Goal: Task Accomplishment & Management: Manage account settings

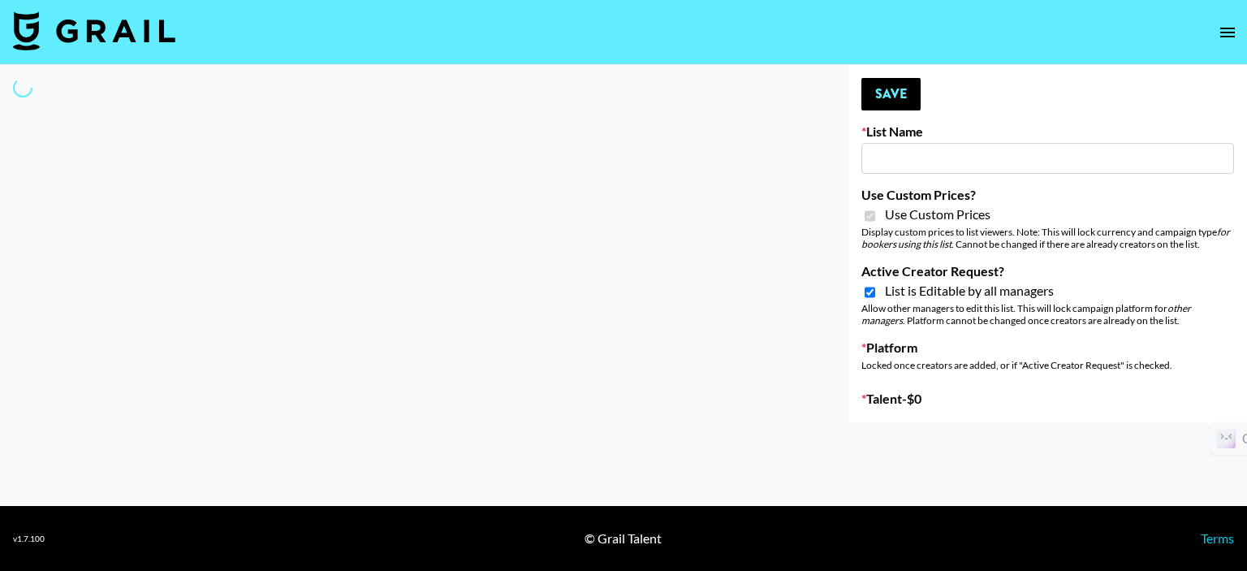
select select "Brand"
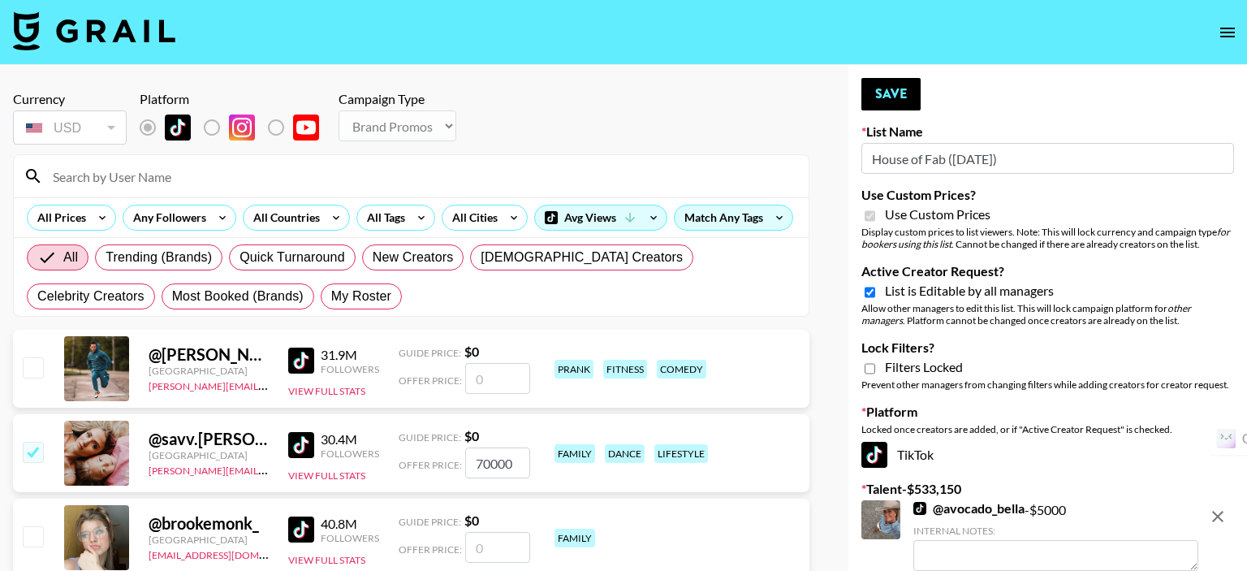
type input "House of Fab (9th Sept)"
checkbox input "true"
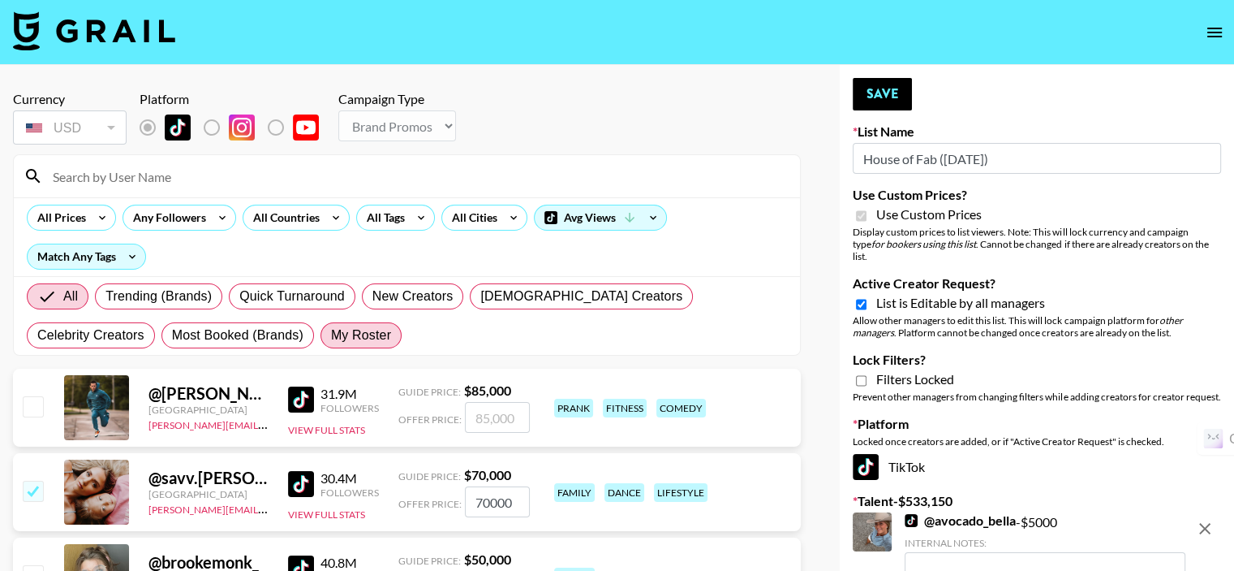
click at [331, 336] on span "My Roster" at bounding box center [361, 334] width 60 height 19
click at [331, 335] on input "My Roster" at bounding box center [331, 335] width 0 height 0
radio input "true"
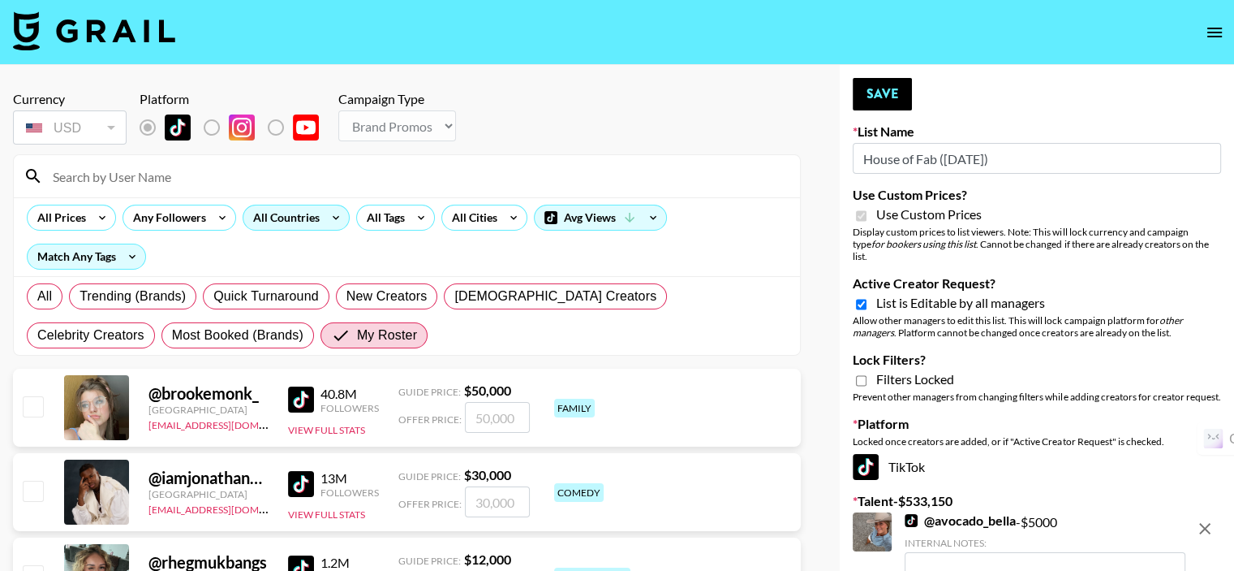
click at [298, 221] on div "All Countries" at bounding box center [283, 217] width 80 height 24
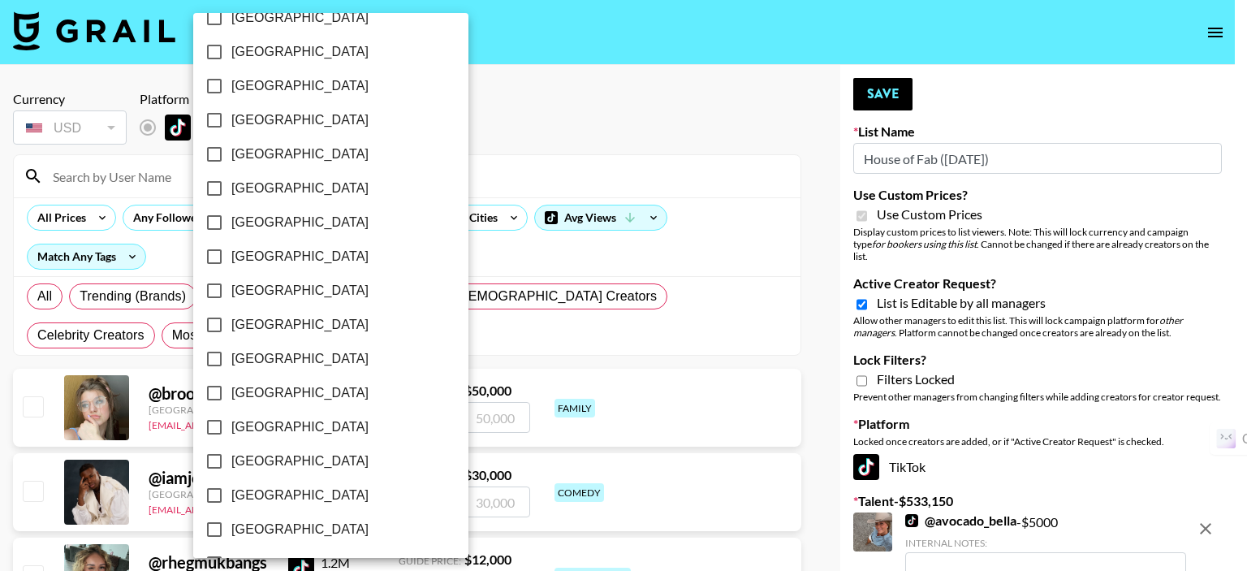
scroll to position [1321, 0]
click at [214, 489] on input "[GEOGRAPHIC_DATA]" at bounding box center [214, 494] width 34 height 34
checkbox input "true"
click at [538, 157] on div at bounding box center [623, 285] width 1247 height 571
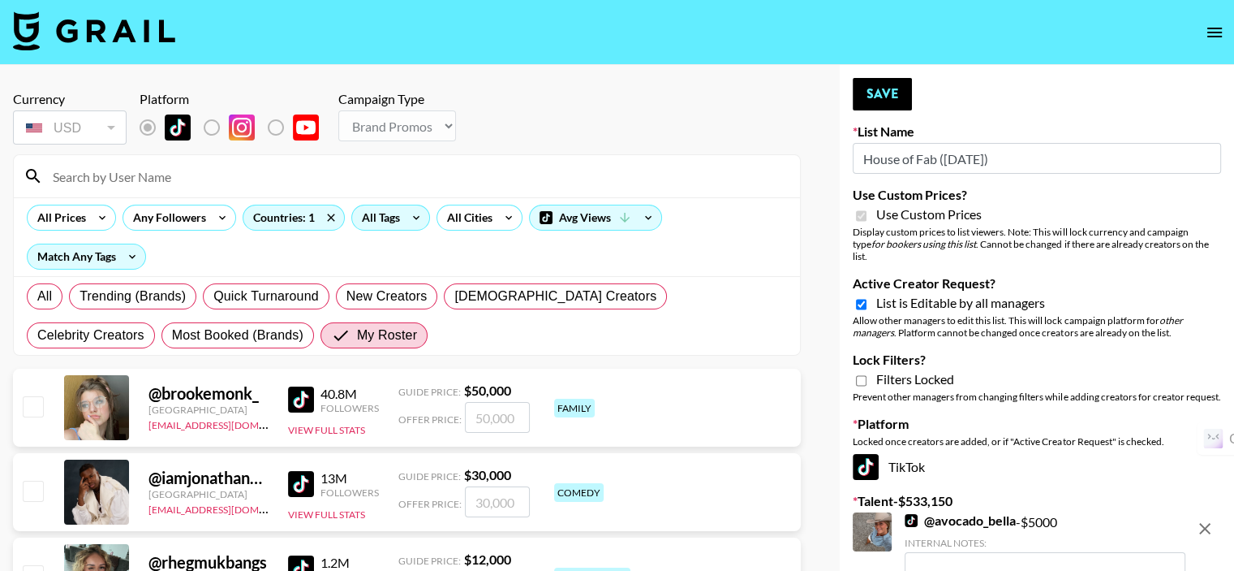
click at [370, 223] on div "All Tags" at bounding box center [377, 217] width 51 height 24
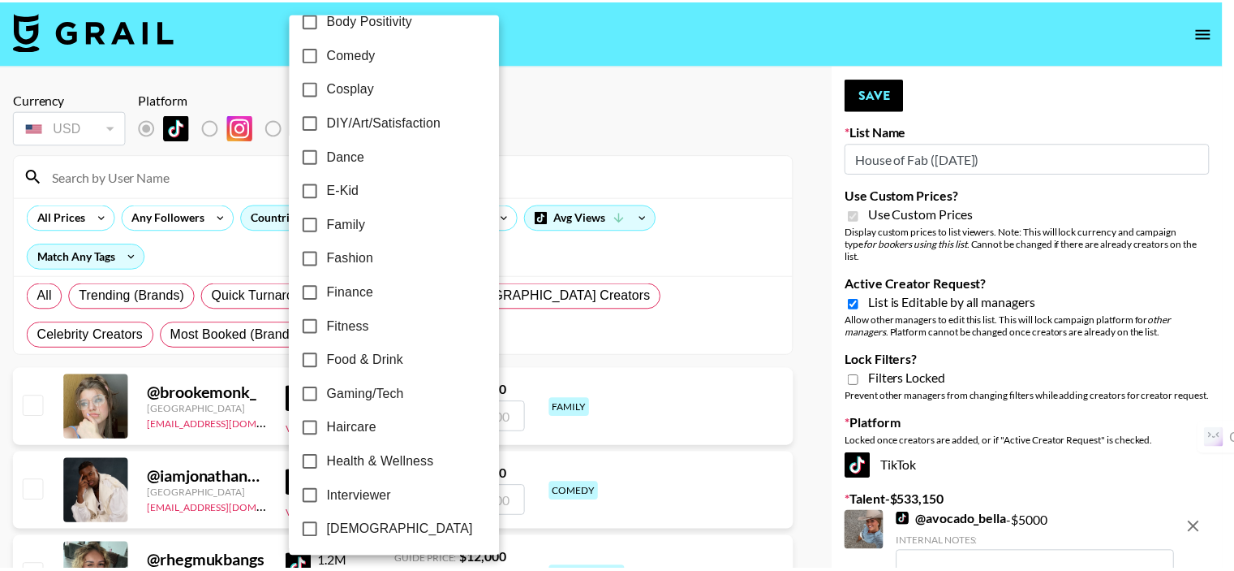
scroll to position [406, 0]
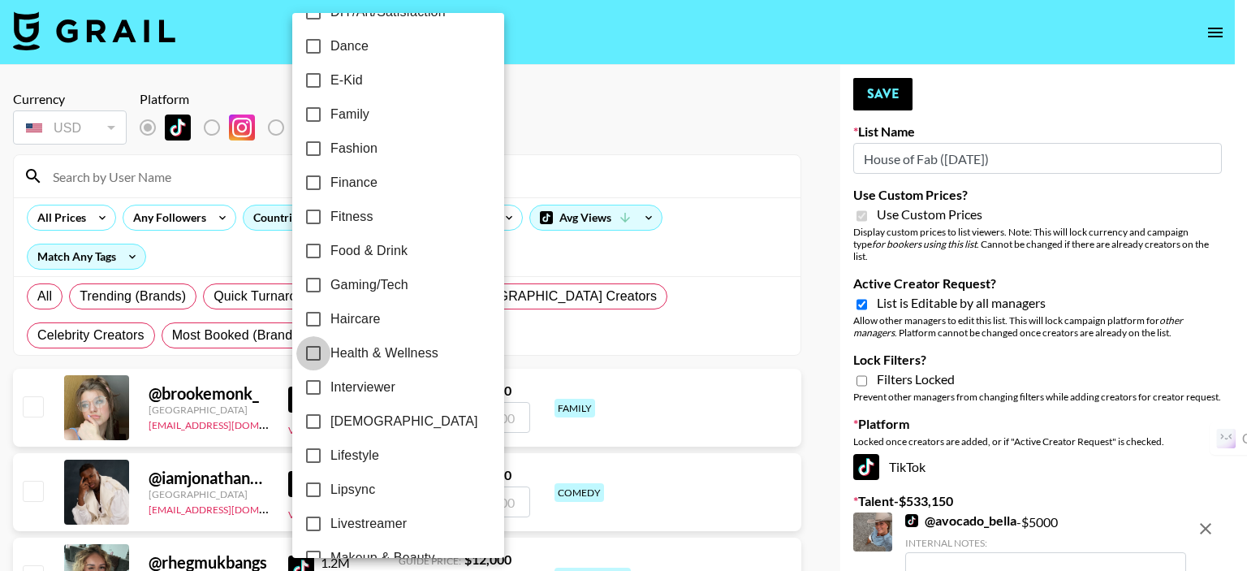
click at [312, 347] on input "Health & Wellness" at bounding box center [313, 353] width 34 height 34
checkbox input "true"
click at [576, 176] on div at bounding box center [623, 285] width 1247 height 571
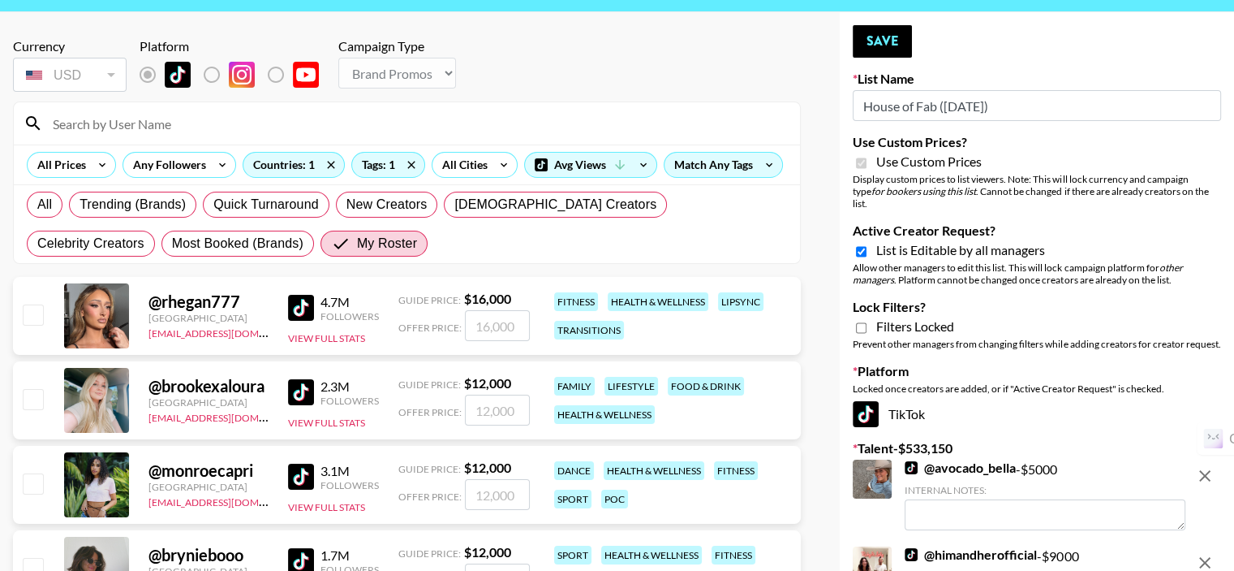
scroll to position [162, 0]
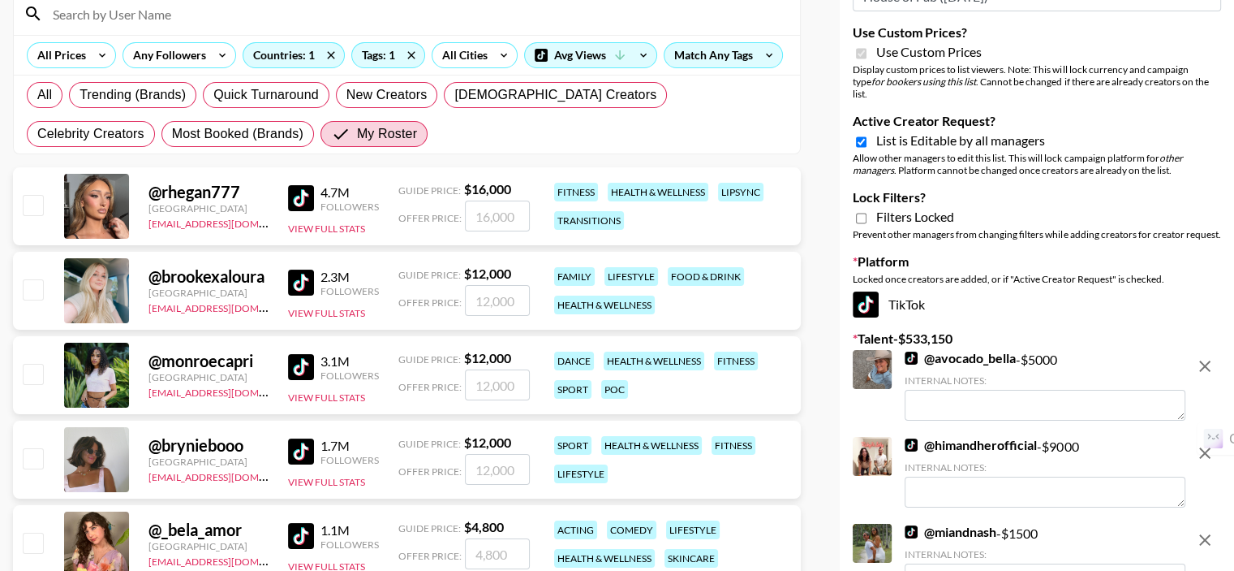
click at [36, 288] on input "checkbox" at bounding box center [32, 288] width 19 height 19
drag, startPoint x: 36, startPoint y: 288, endPoint x: 36, endPoint y: 303, distance: 14.6
click at [36, 288] on input "checkbox" at bounding box center [32, 288] width 19 height 19
checkbox input "false"
click at [32, 291] on input "checkbox" at bounding box center [32, 288] width 19 height 19
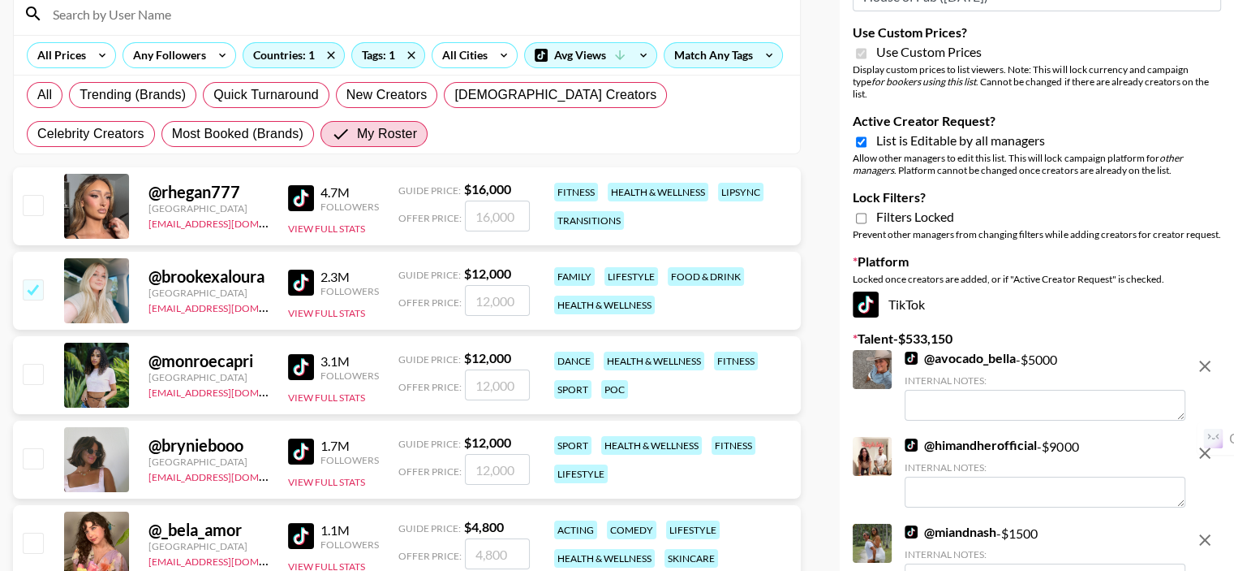
checkbox input "true"
type input "12000"
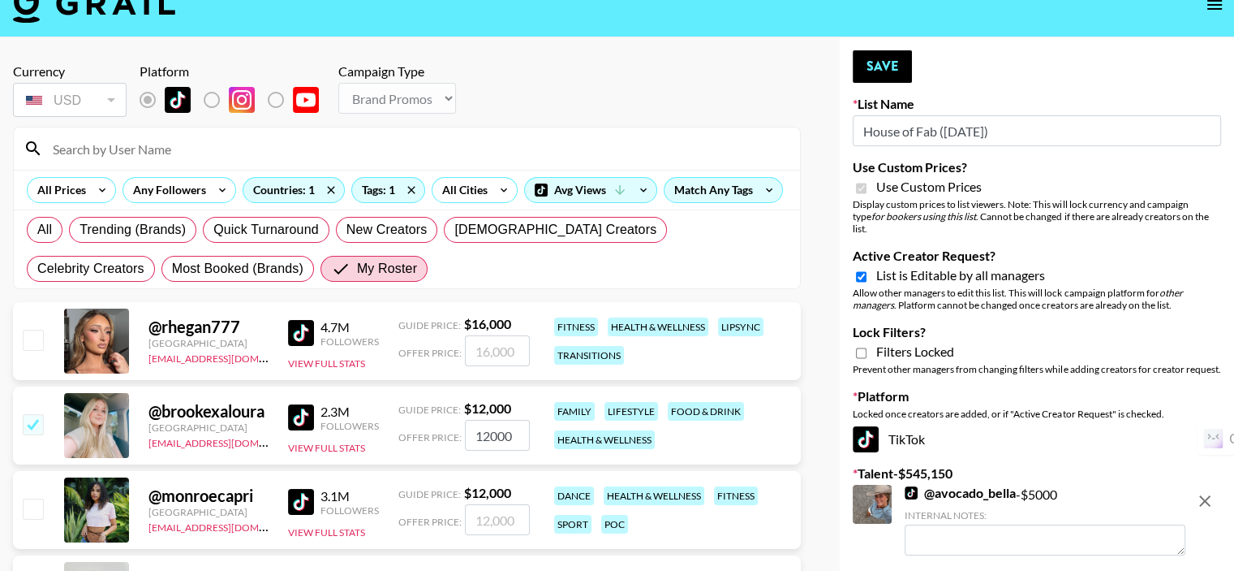
scroll to position [0, 0]
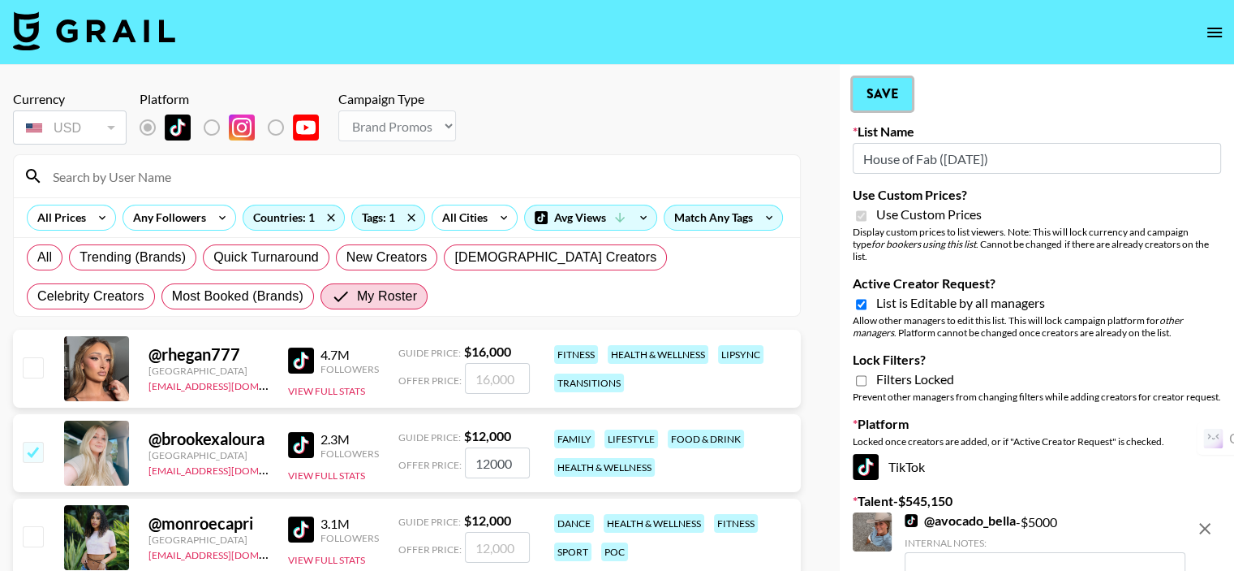
click at [892, 100] on button "Save" at bounding box center [882, 94] width 59 height 32
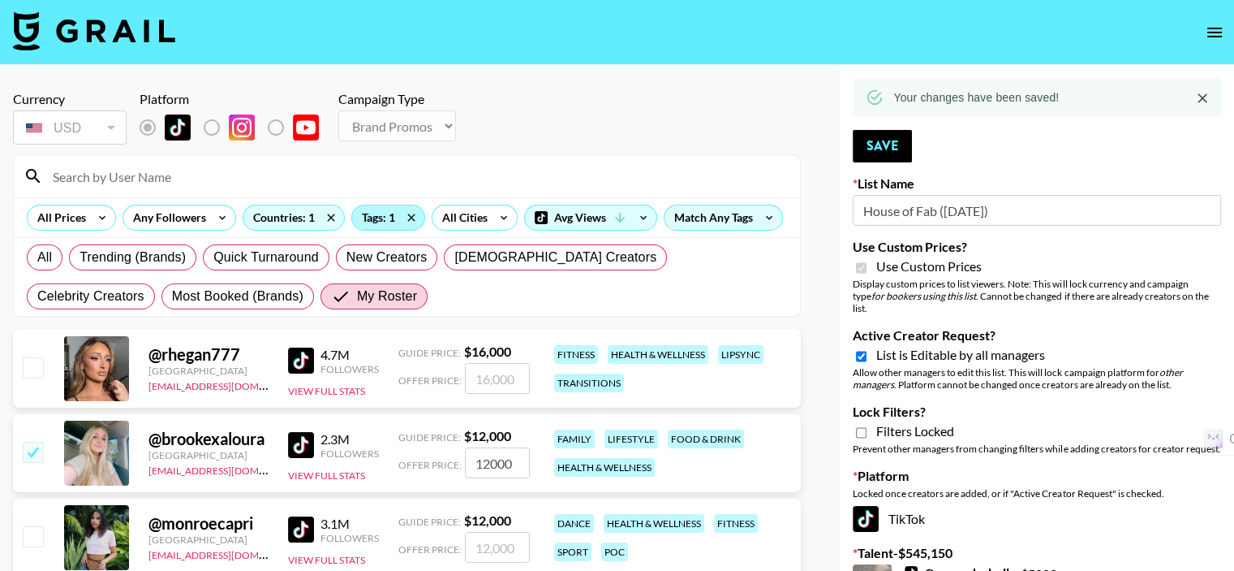
click at [1207, 95] on icon "Close" at bounding box center [1203, 98] width 16 height 16
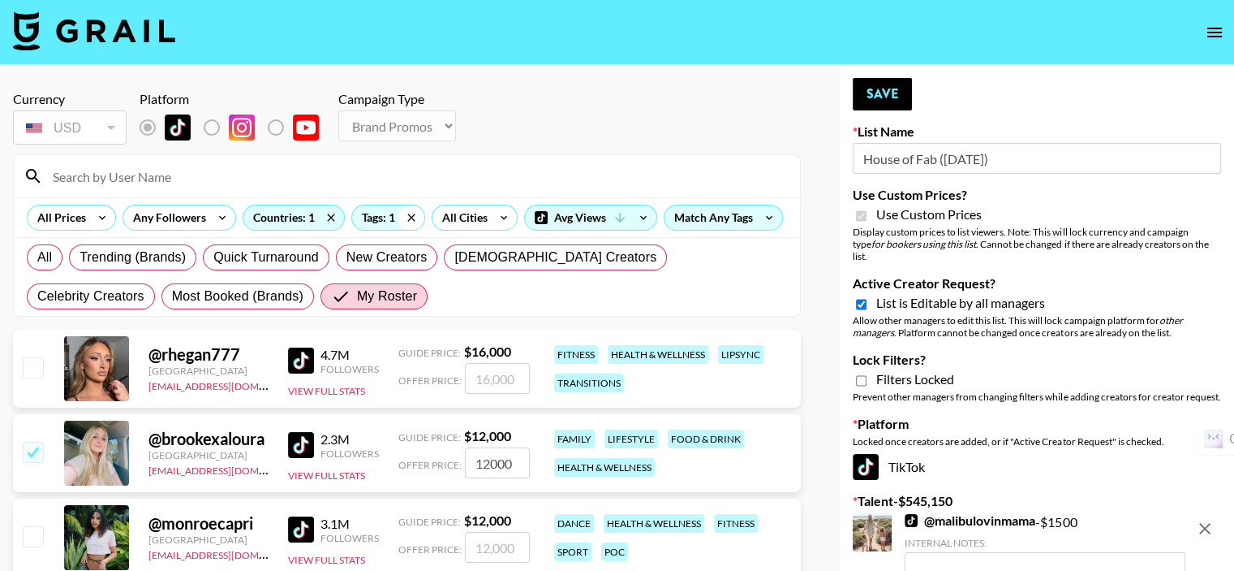
click at [409, 218] on icon at bounding box center [411, 217] width 26 height 24
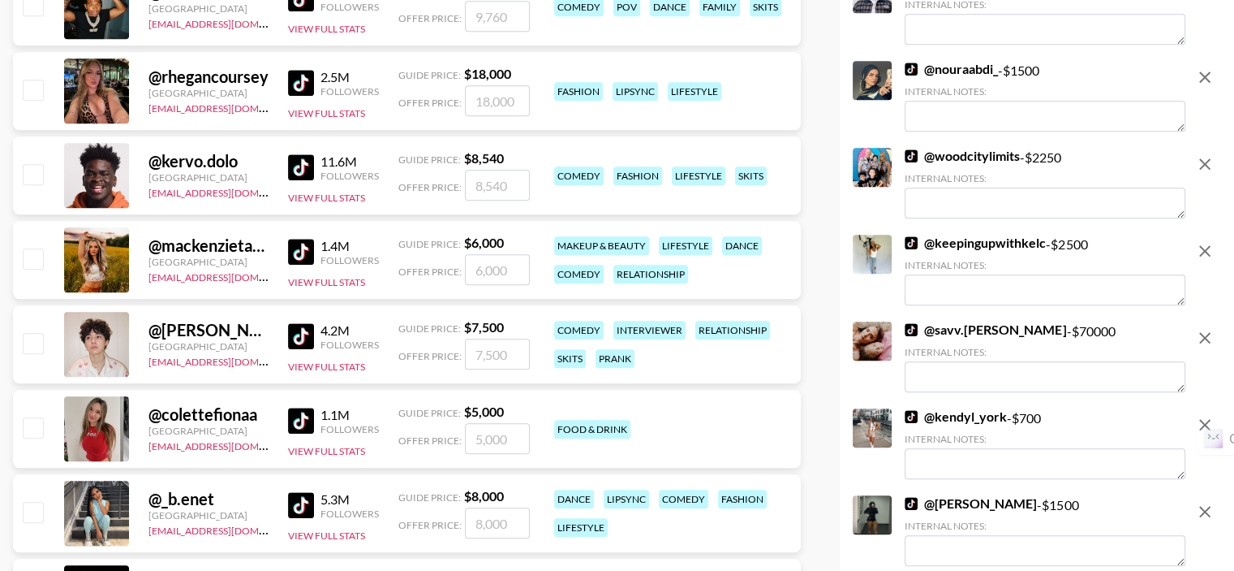
scroll to position [1704, 0]
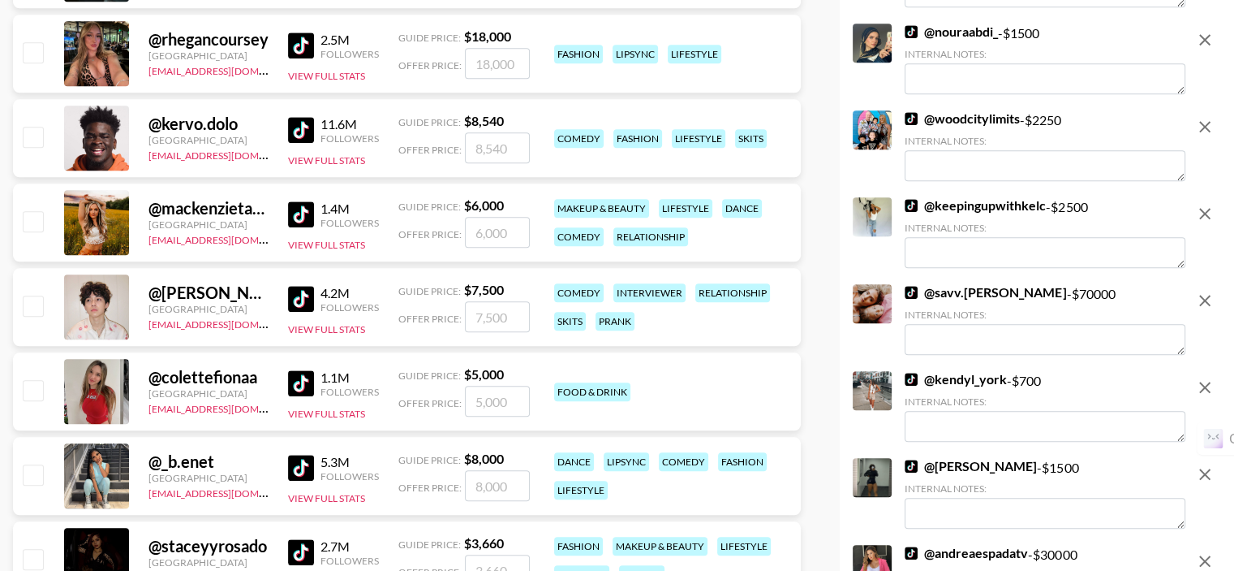
click at [33, 211] on input "checkbox" at bounding box center [32, 220] width 19 height 19
checkbox input "true"
type input "6000"
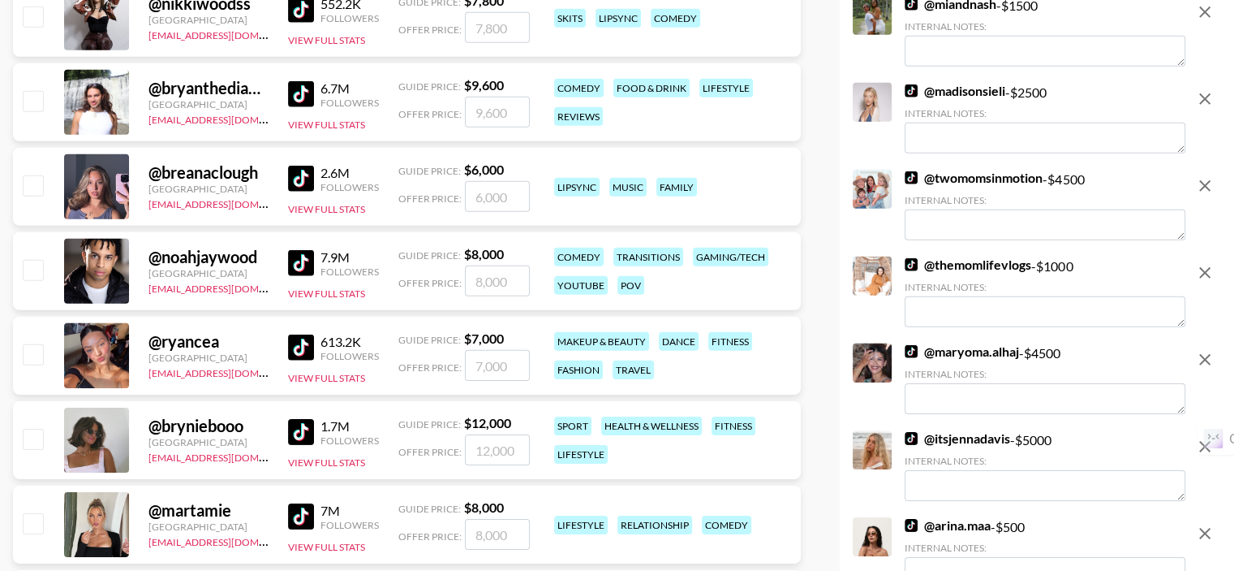
scroll to position [5356, 0]
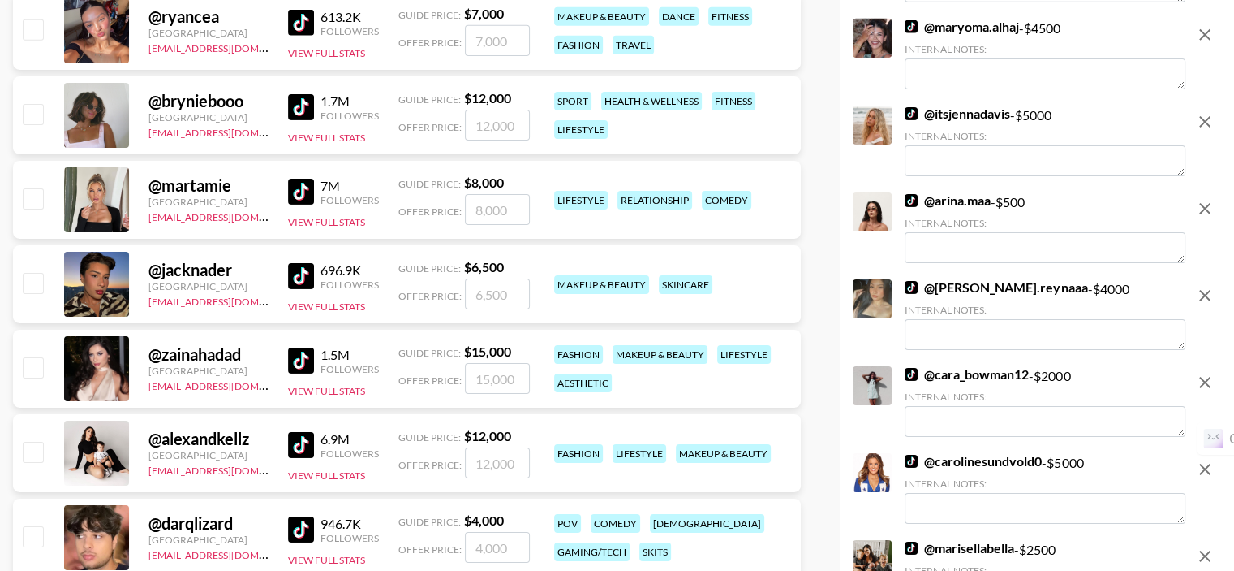
click at [34, 188] on input "checkbox" at bounding box center [32, 197] width 19 height 19
checkbox input "true"
type input "8000"
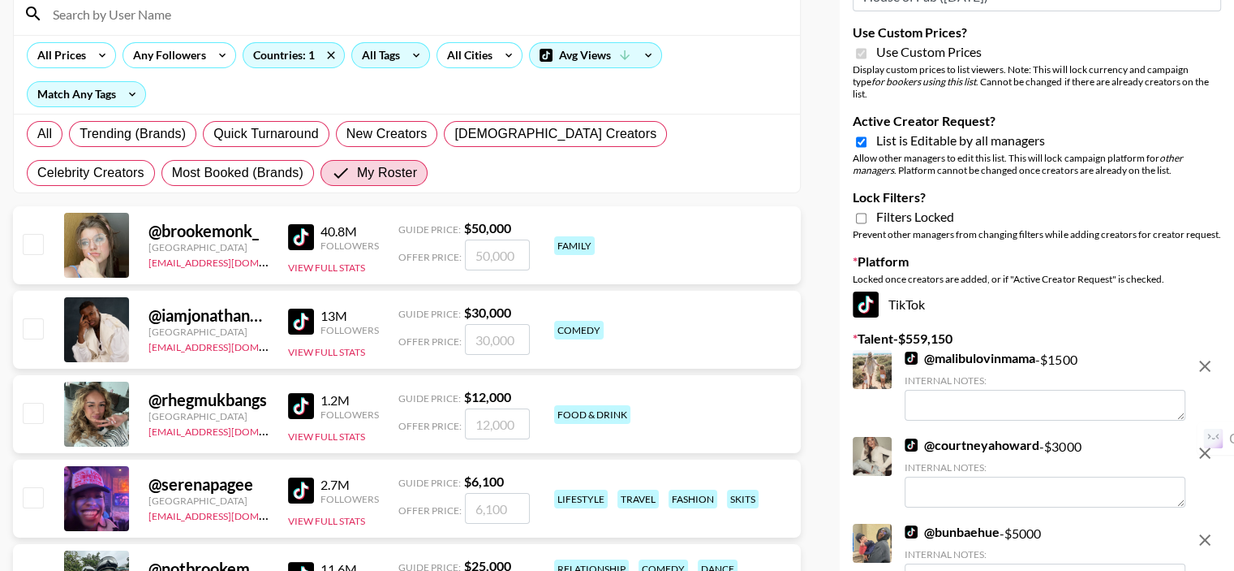
scroll to position [0, 0]
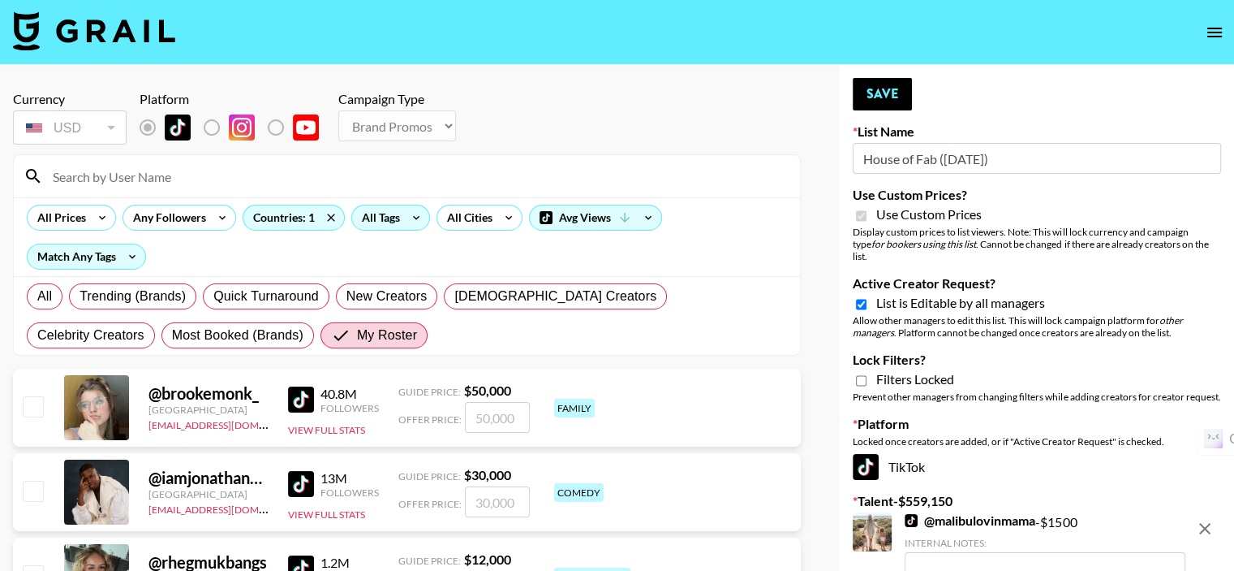
click at [148, 180] on input at bounding box center [416, 176] width 747 height 26
click at [862, 105] on button "Save" at bounding box center [882, 94] width 59 height 32
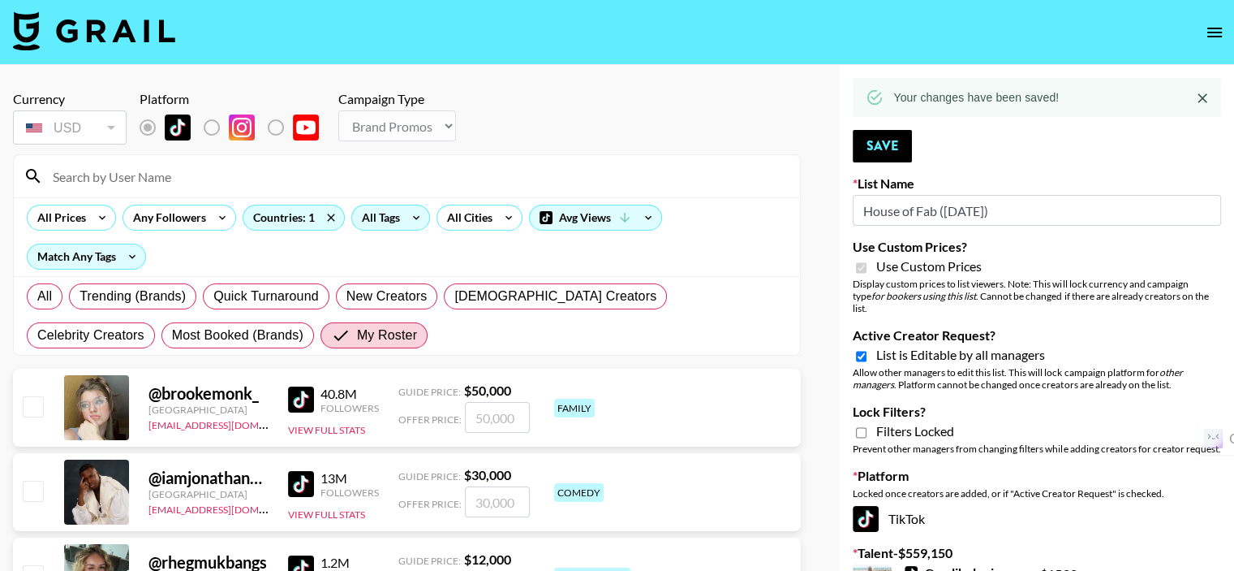
click at [1198, 93] on icon "Close" at bounding box center [1203, 98] width 16 height 16
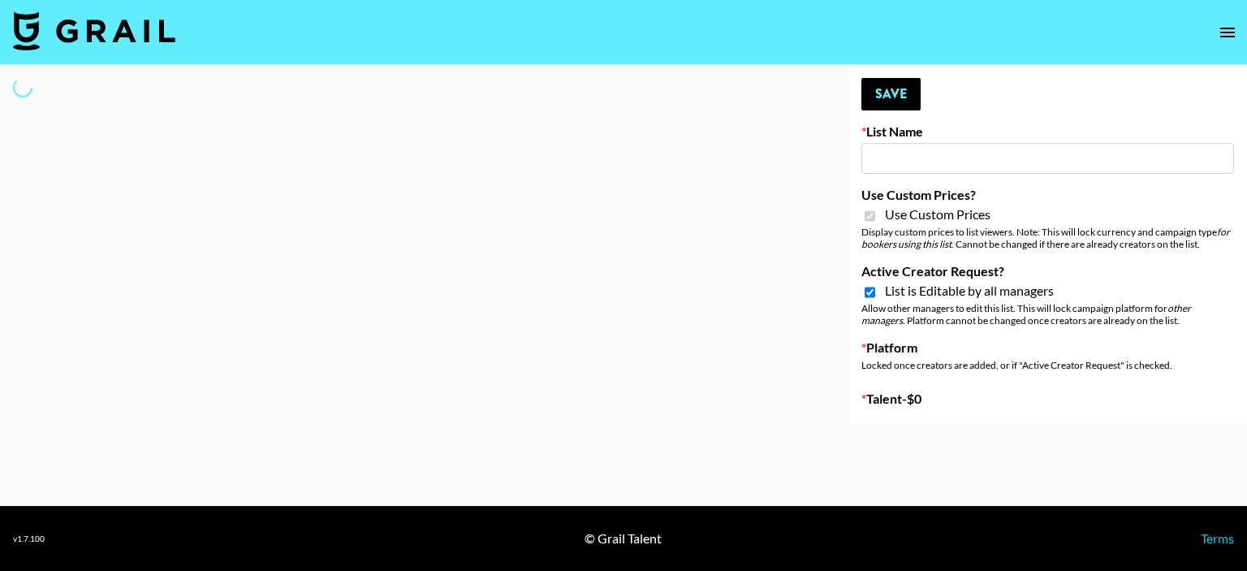
type input "ByHeart ([DATE])"
checkbox input "true"
select select "Brand"
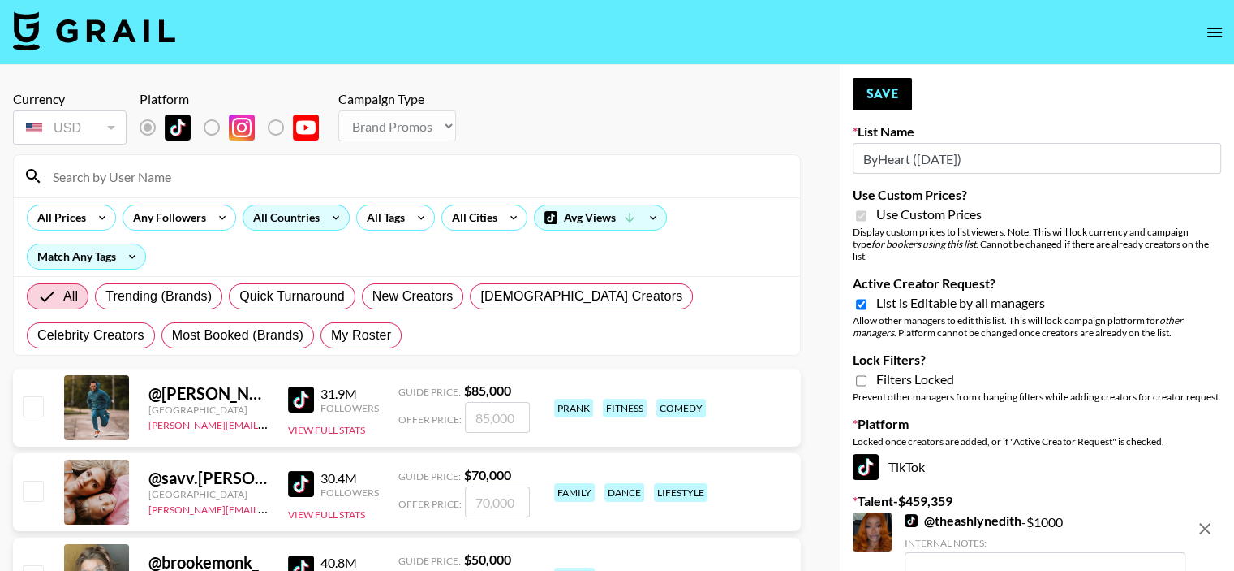
click at [273, 212] on div "All Countries" at bounding box center [283, 217] width 80 height 24
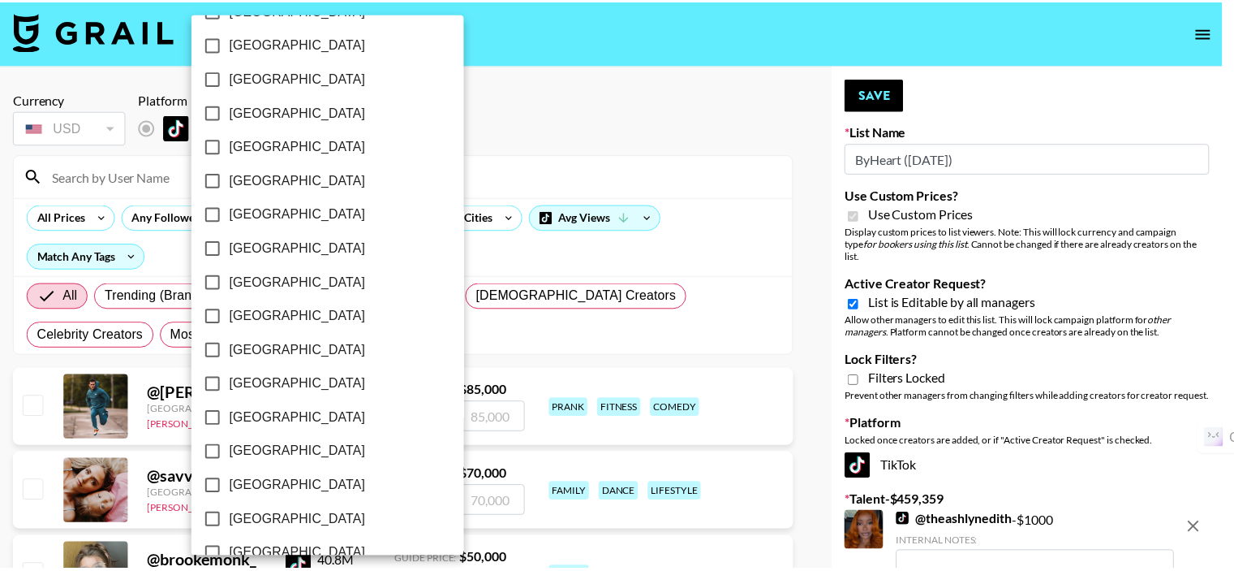
scroll to position [1321, 0]
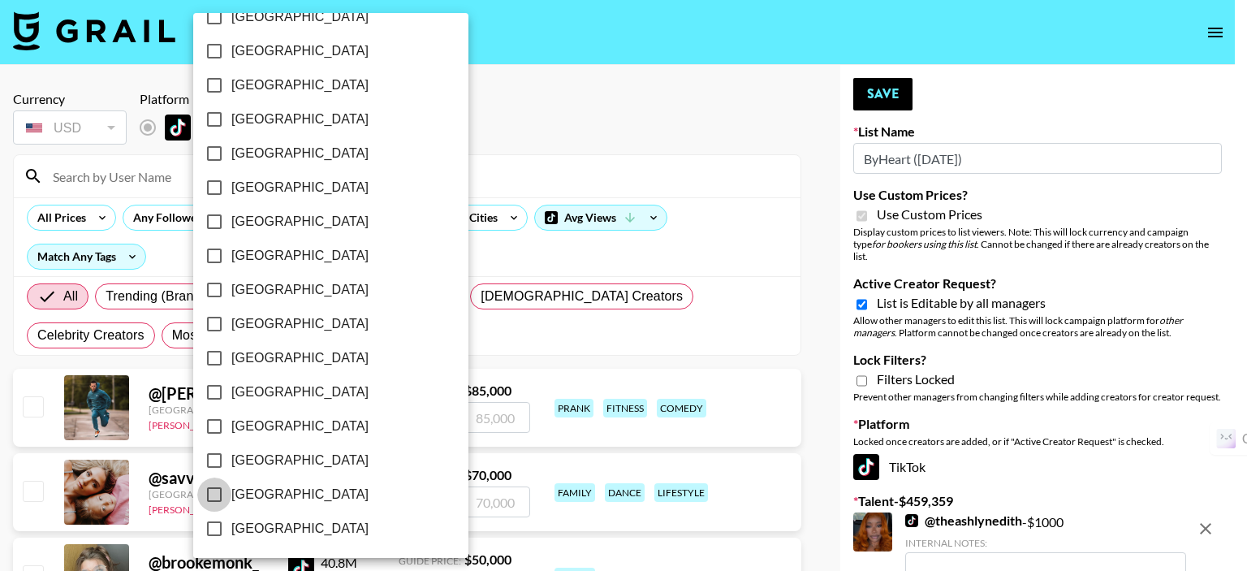
click at [211, 489] on input "[GEOGRAPHIC_DATA]" at bounding box center [214, 494] width 34 height 34
checkbox input "true"
click at [433, 170] on div at bounding box center [623, 285] width 1247 height 571
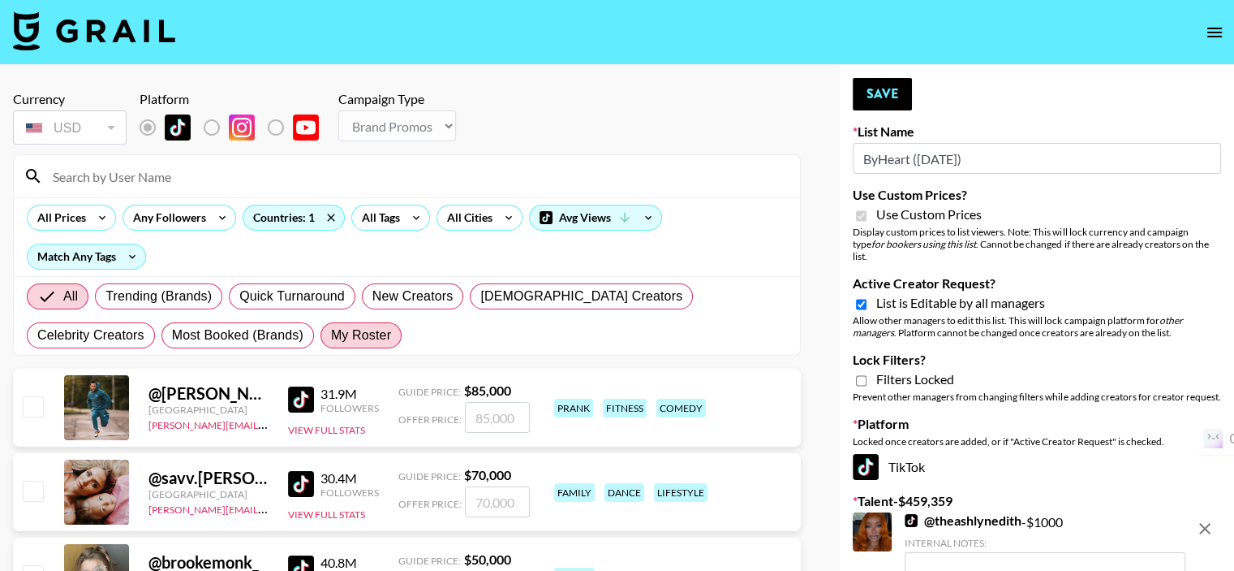
click at [331, 325] on span "My Roster" at bounding box center [361, 334] width 60 height 19
click at [331, 335] on input "My Roster" at bounding box center [331, 335] width 0 height 0
radio input "true"
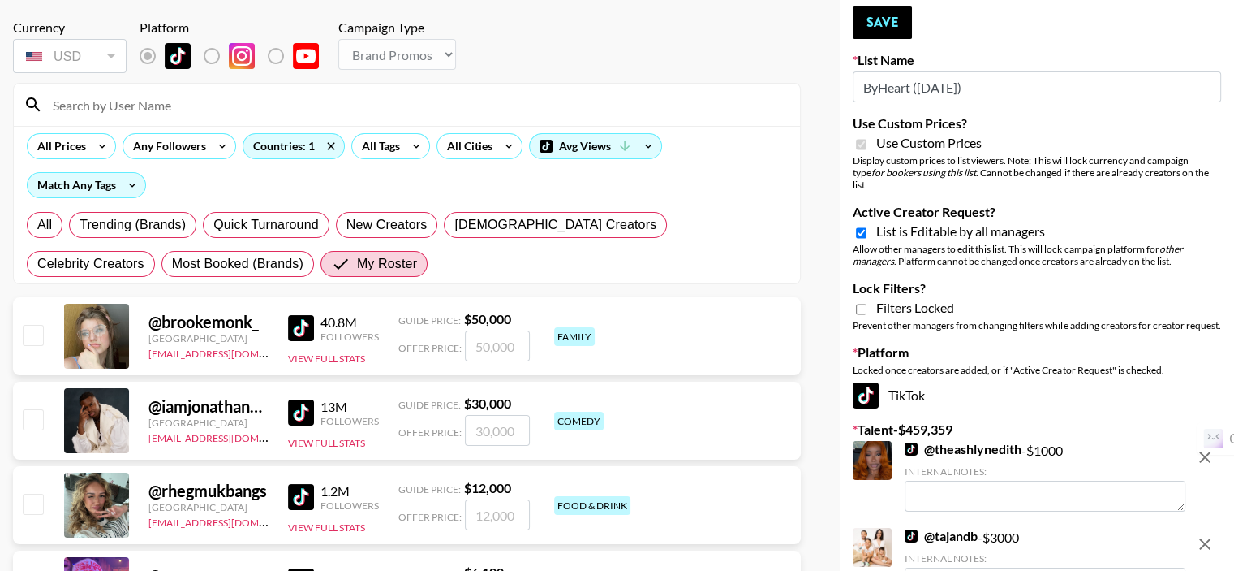
scroll to position [81, 0]
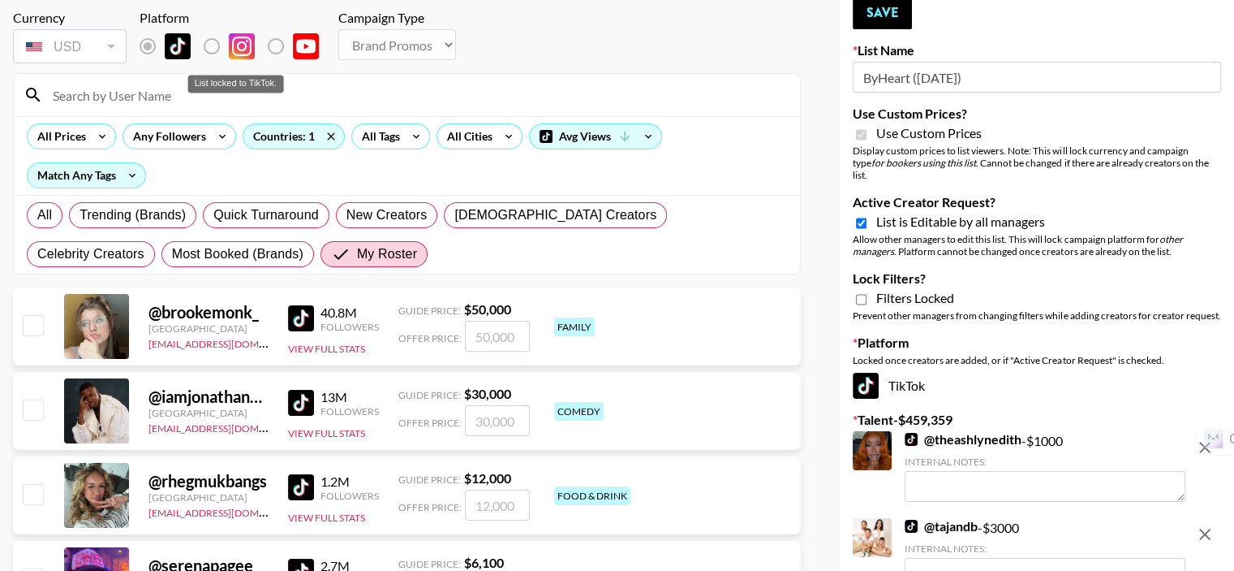
click at [213, 48] on label "List locked to TikTok." at bounding box center [225, 46] width 60 height 34
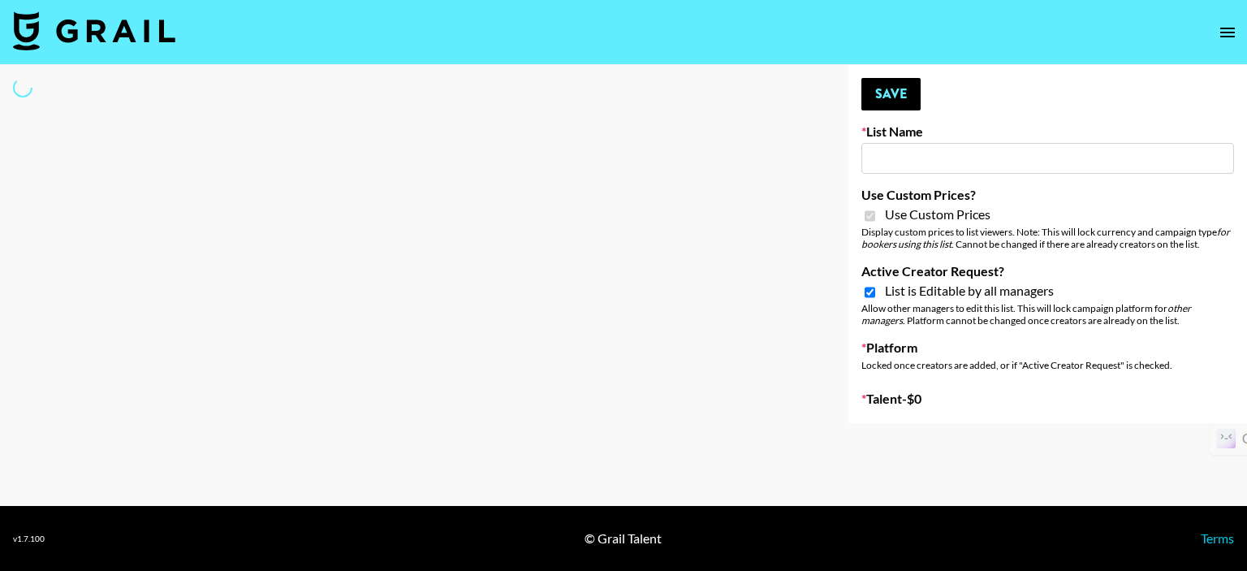
select select "Brand"
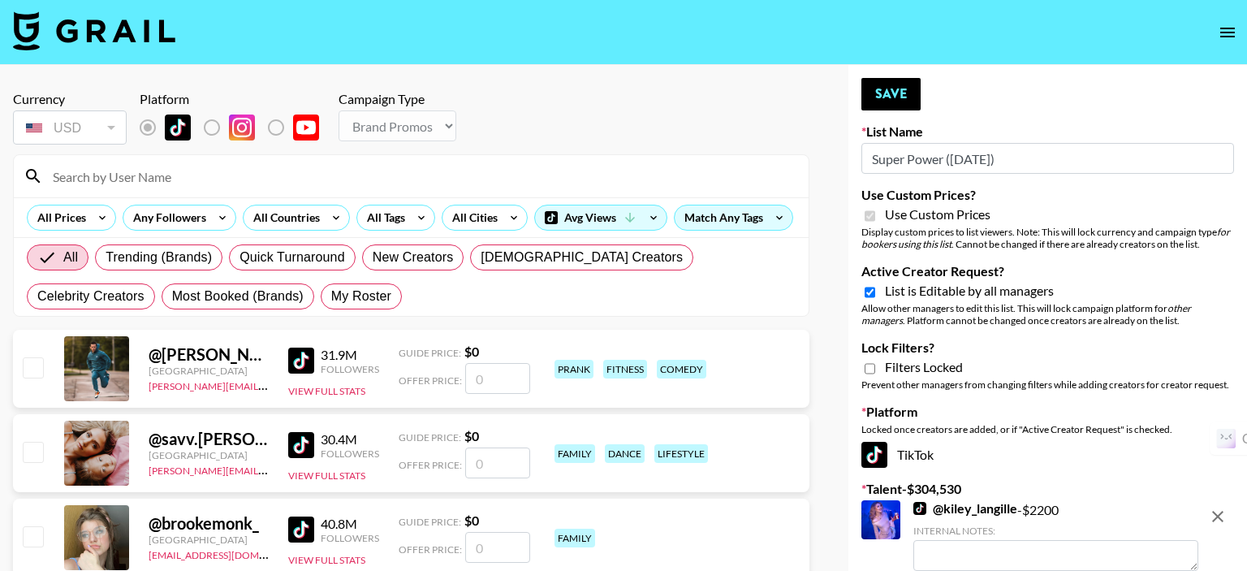
type input "Super Power (9th Sept)"
checkbox input "true"
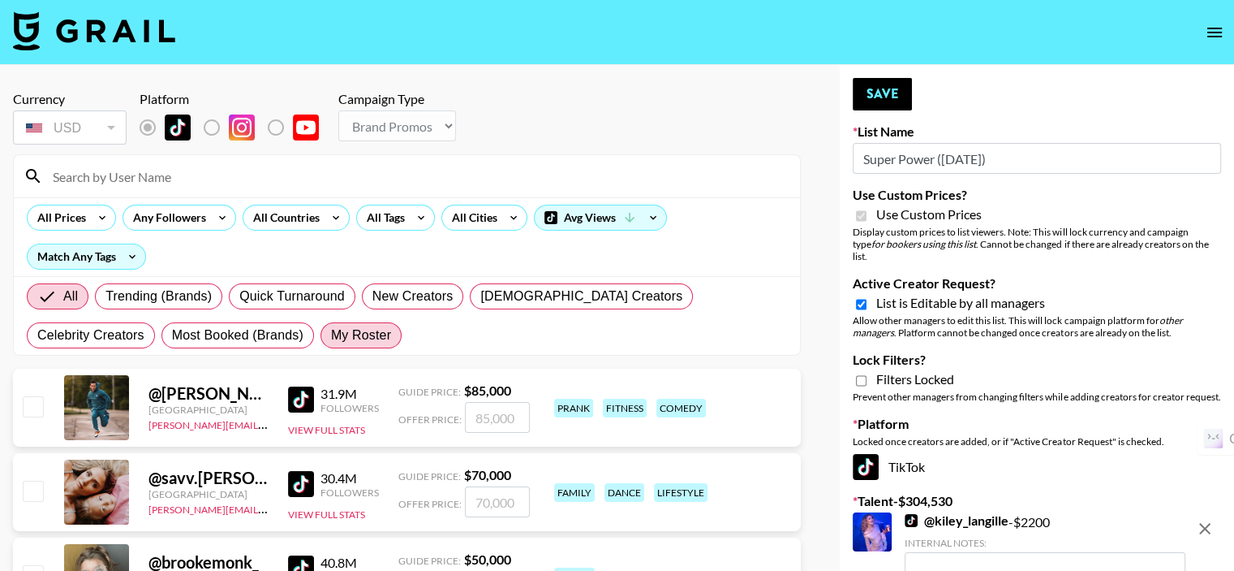
click at [321, 344] on label "My Roster" at bounding box center [361, 335] width 81 height 26
click at [331, 335] on input "My Roster" at bounding box center [331, 335] width 0 height 0
radio input "true"
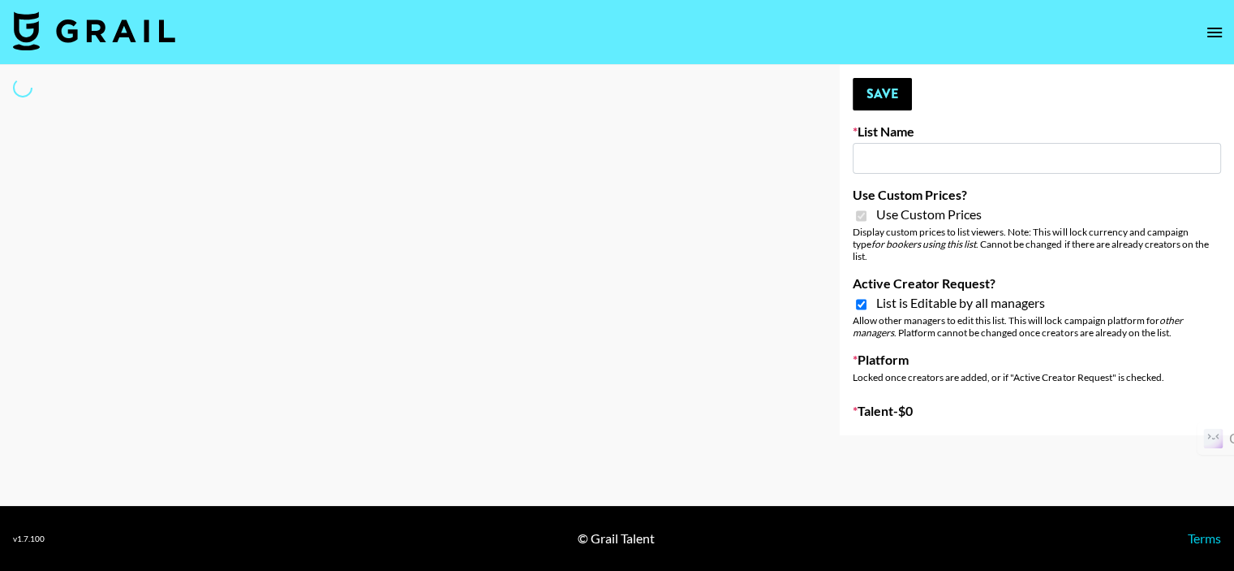
type input "ByHeart (11th Sept)"
checkbox input "true"
select select "Brand"
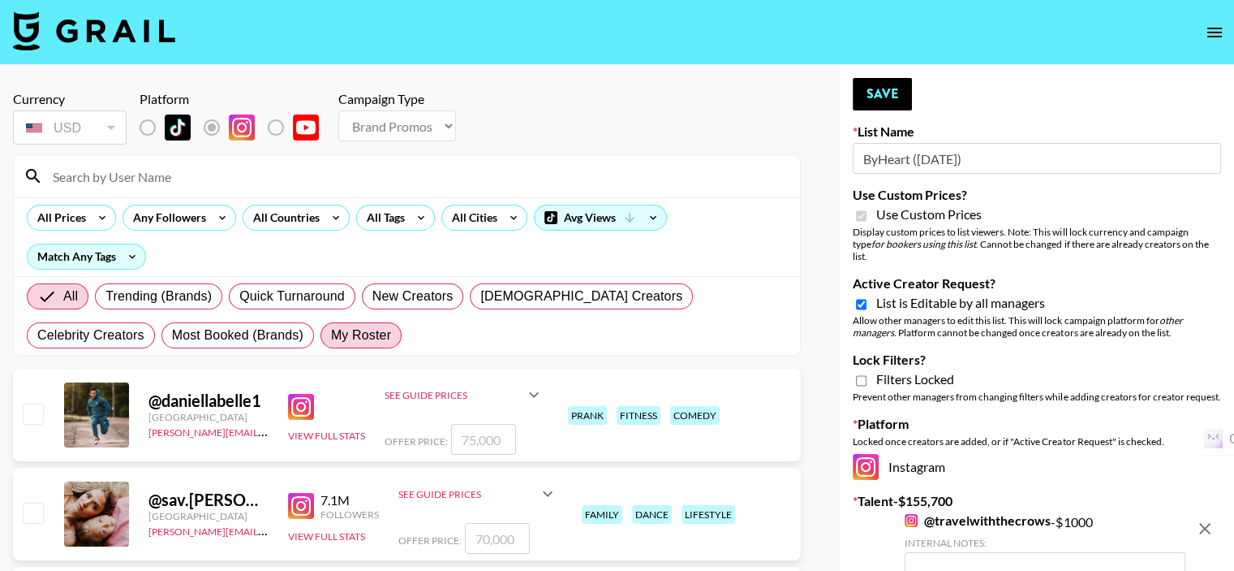
click at [331, 333] on span "My Roster" at bounding box center [361, 334] width 60 height 19
click at [331, 335] on input "My Roster" at bounding box center [331, 335] width 0 height 0
radio input "true"
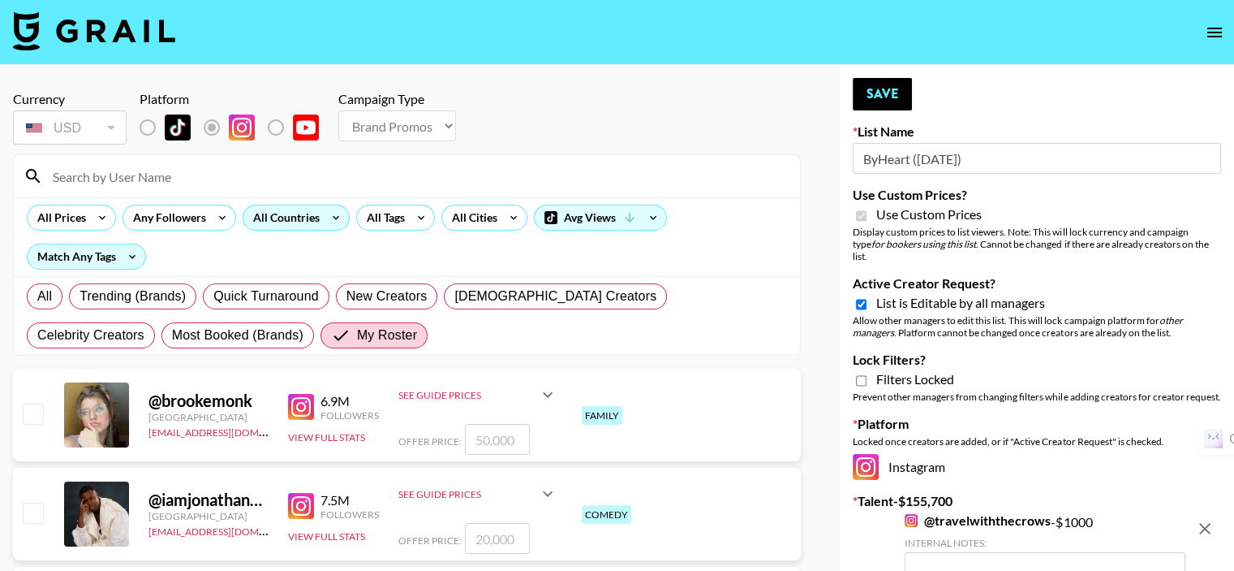
click at [273, 220] on div "All Countries" at bounding box center [283, 217] width 80 height 24
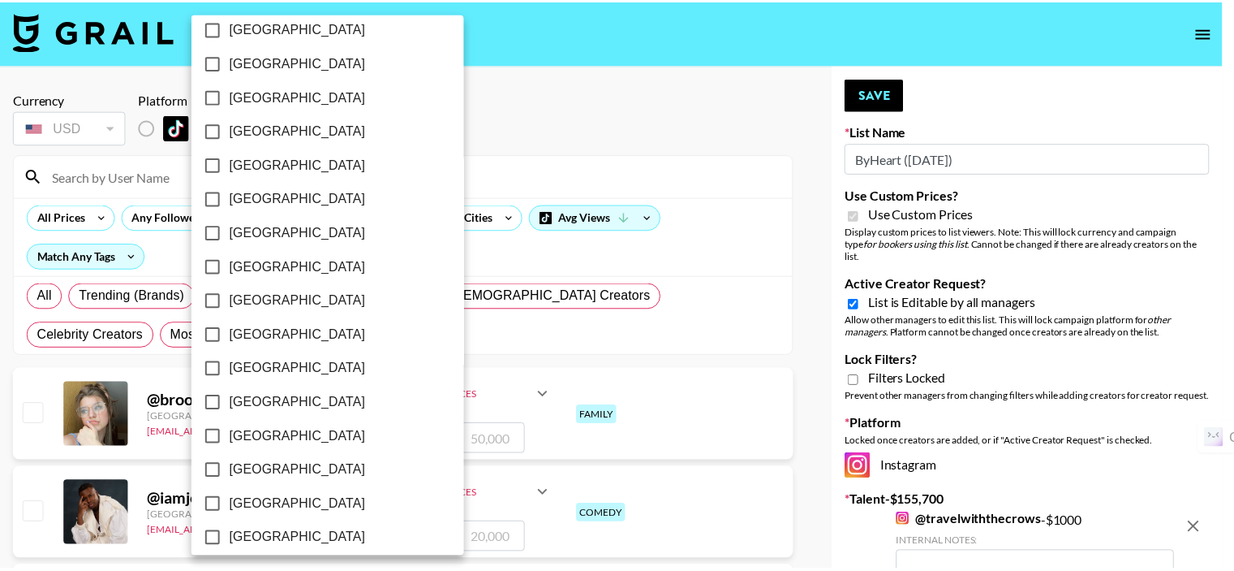
scroll to position [1298, 0]
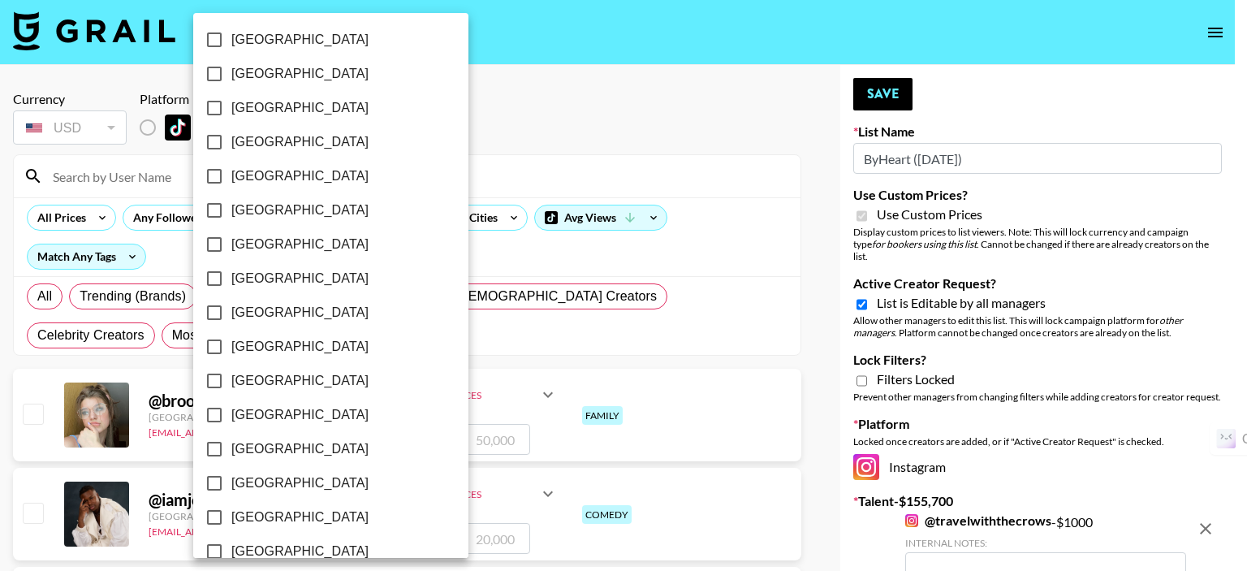
click at [215, 513] on input "[GEOGRAPHIC_DATA]" at bounding box center [214, 517] width 34 height 34
checkbox input "true"
click at [480, 163] on div at bounding box center [623, 285] width 1247 height 571
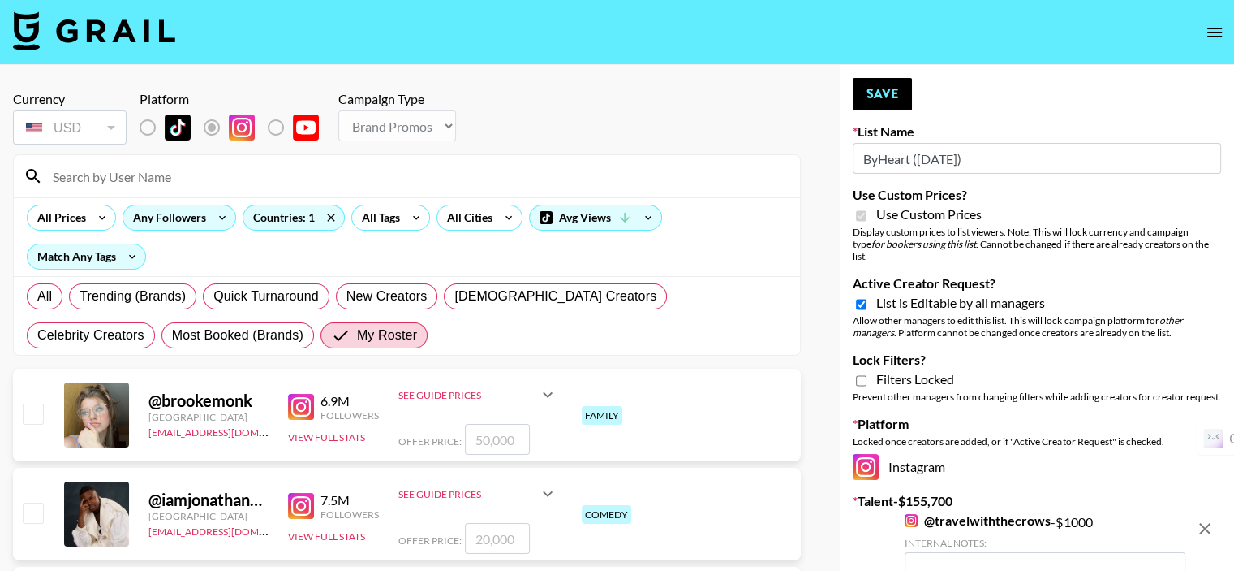
click at [196, 217] on div "Any Followers" at bounding box center [166, 217] width 86 height 24
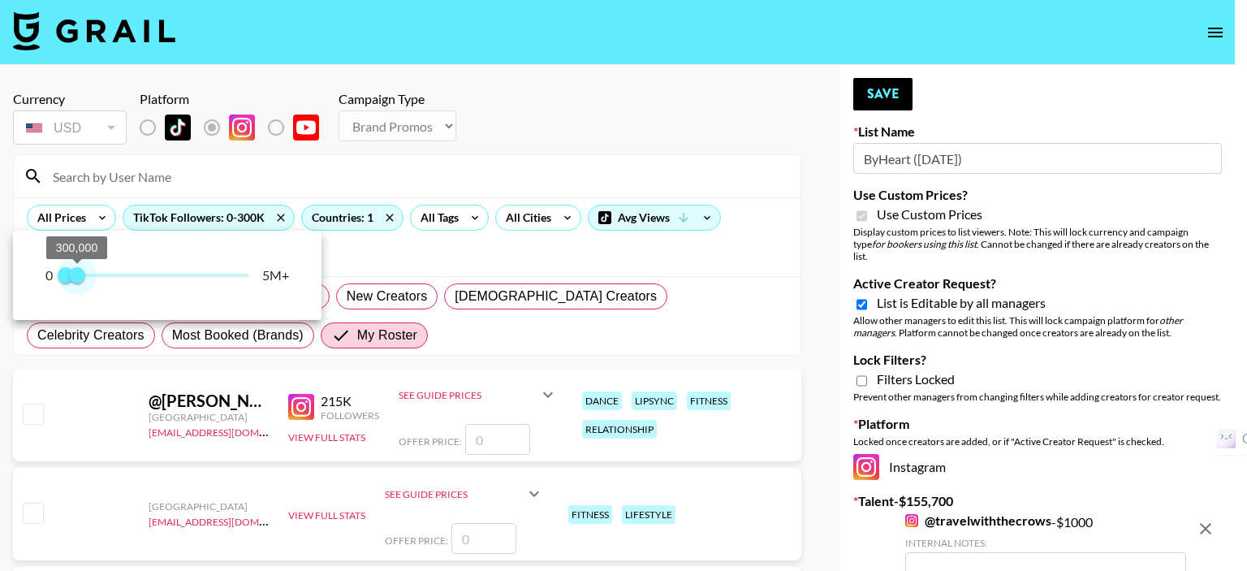
type input "200000"
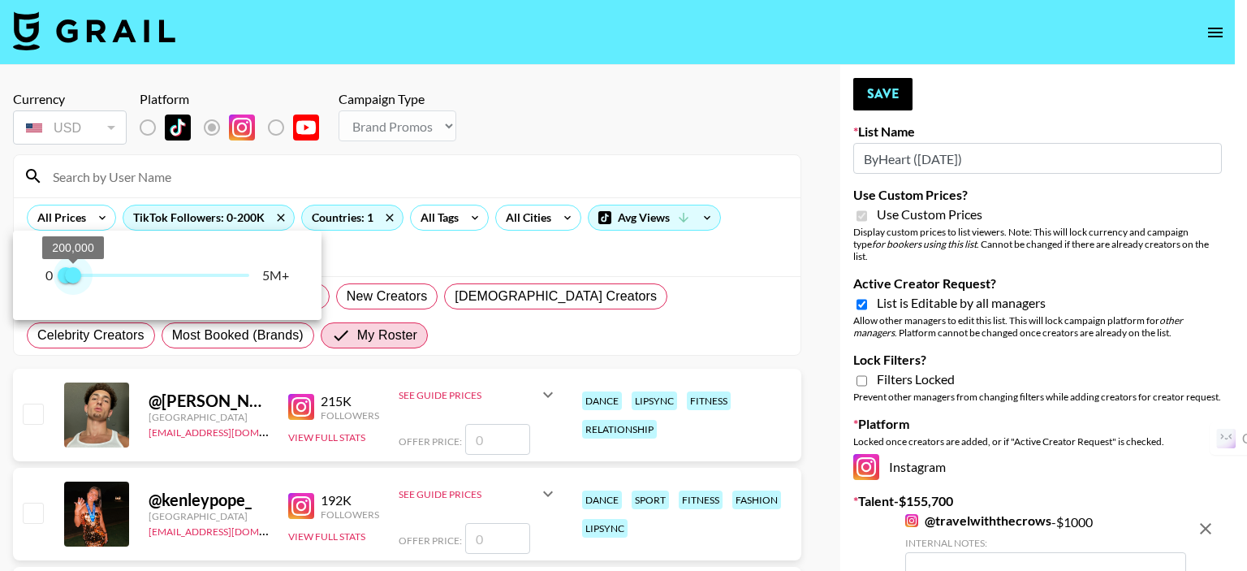
drag, startPoint x: 248, startPoint y: 280, endPoint x: 75, endPoint y: 272, distance: 173.9
click at [75, 272] on span "200,000" at bounding box center [73, 275] width 16 height 16
click at [437, 253] on div at bounding box center [623, 285] width 1247 height 571
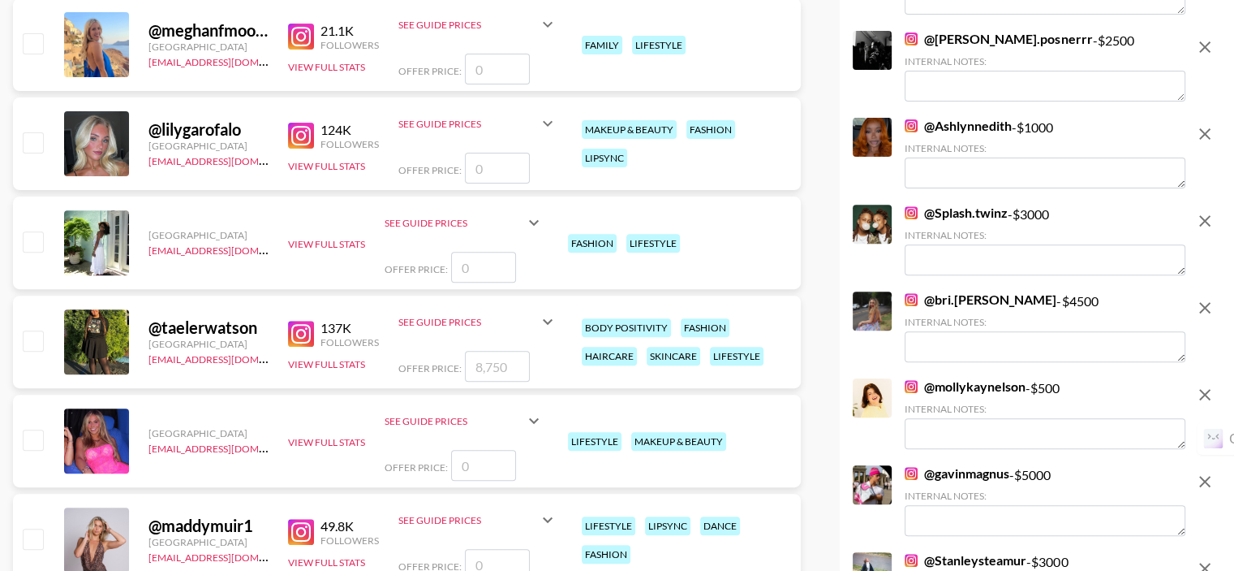
scroll to position [487, 0]
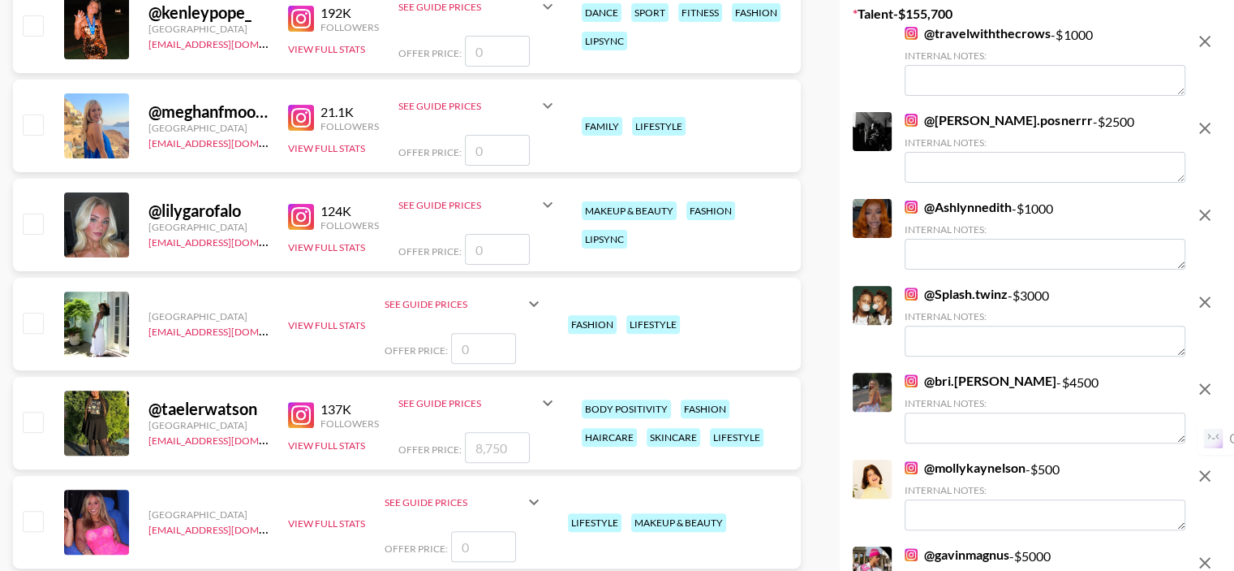
click at [500, 150] on input "number" at bounding box center [497, 150] width 65 height 31
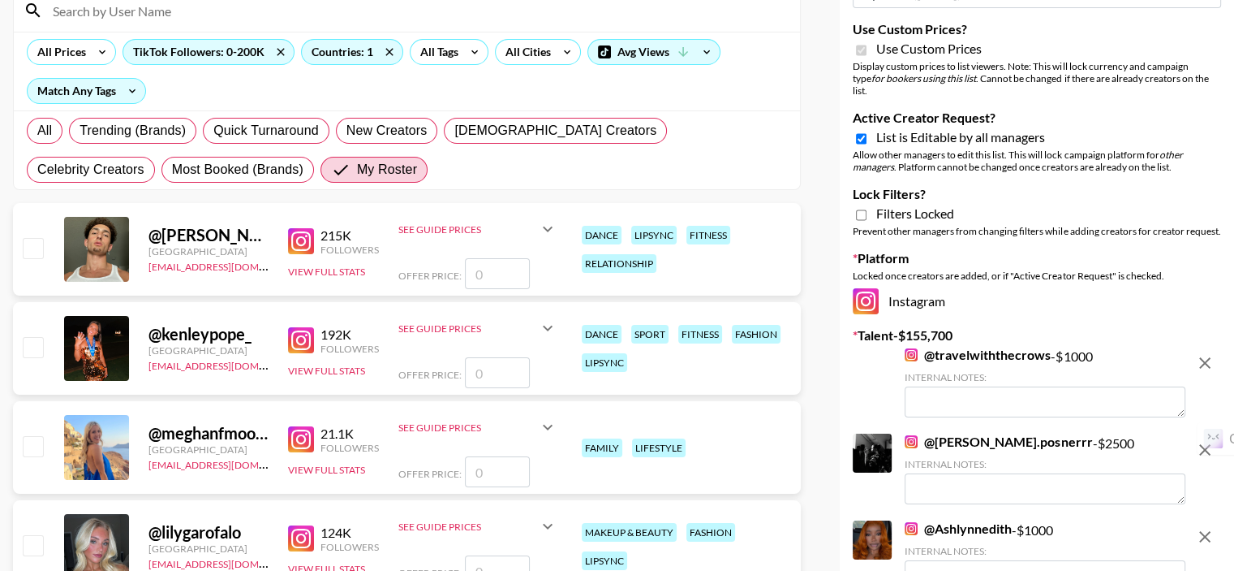
scroll to position [162, 0]
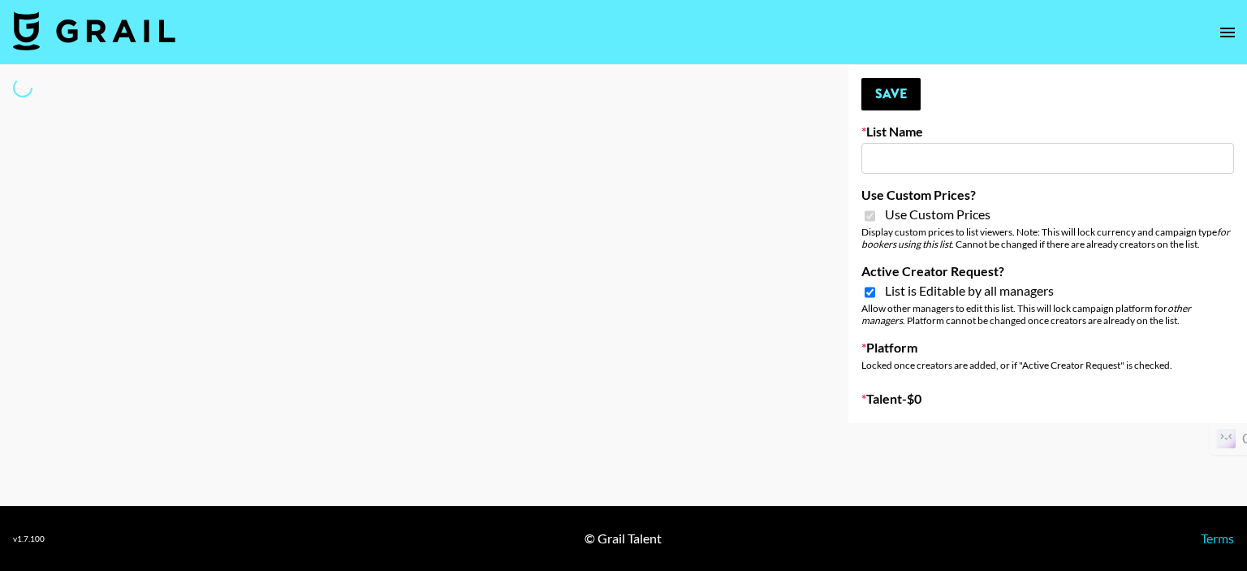
select select "Brand"
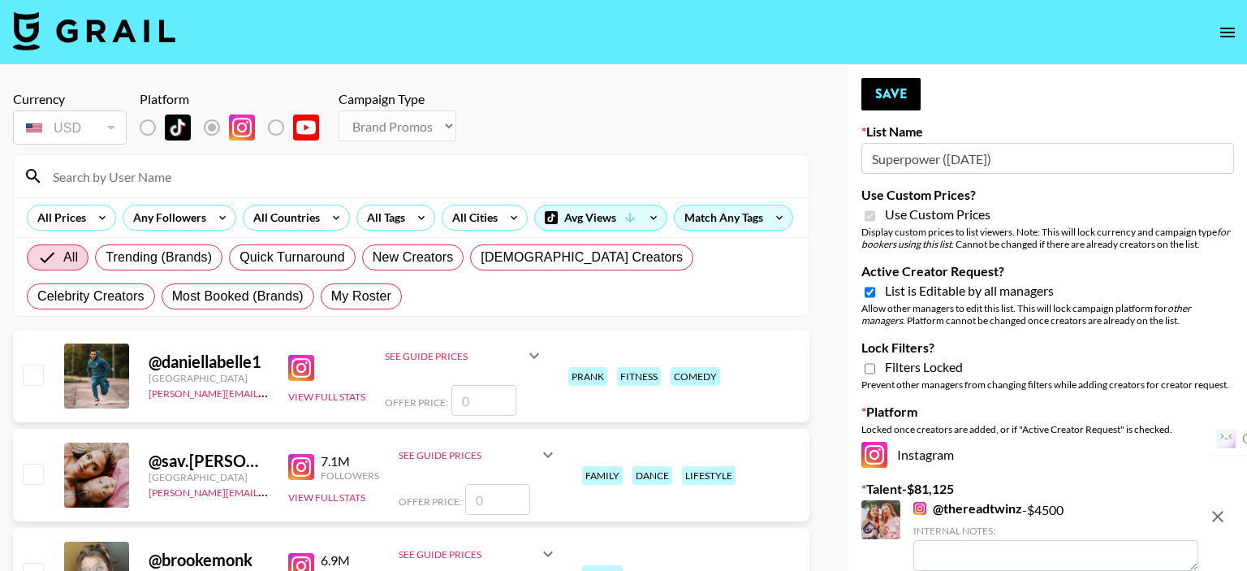
type input "Superpower ([DATE])"
checkbox input "true"
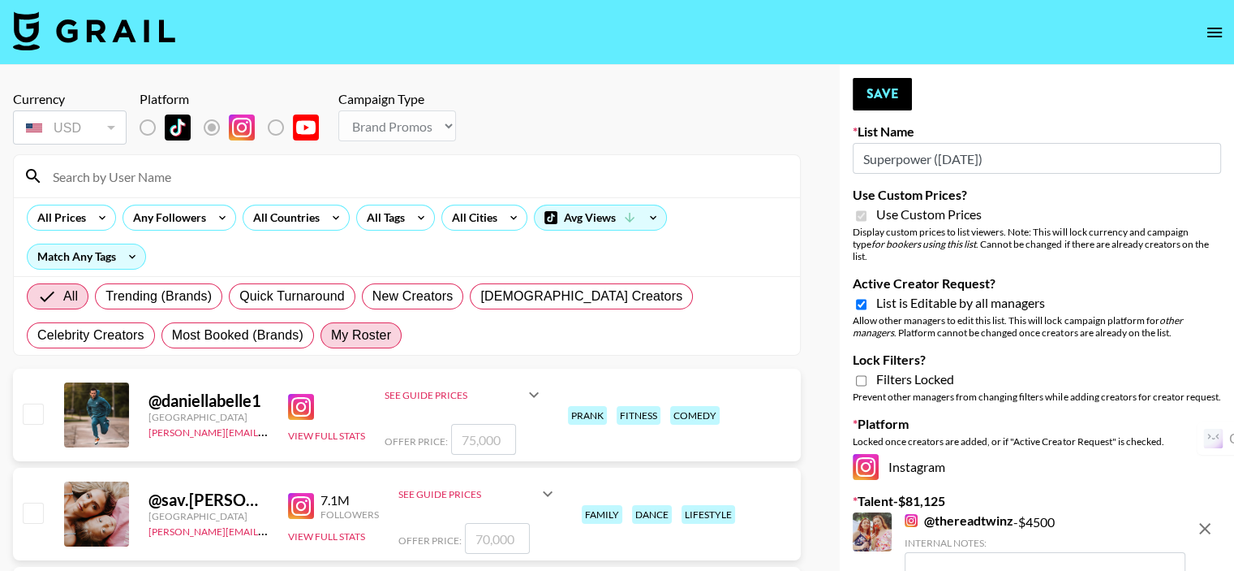
click at [331, 333] on span "My Roster" at bounding box center [361, 334] width 60 height 19
click at [331, 335] on input "My Roster" at bounding box center [331, 335] width 0 height 0
radio input "true"
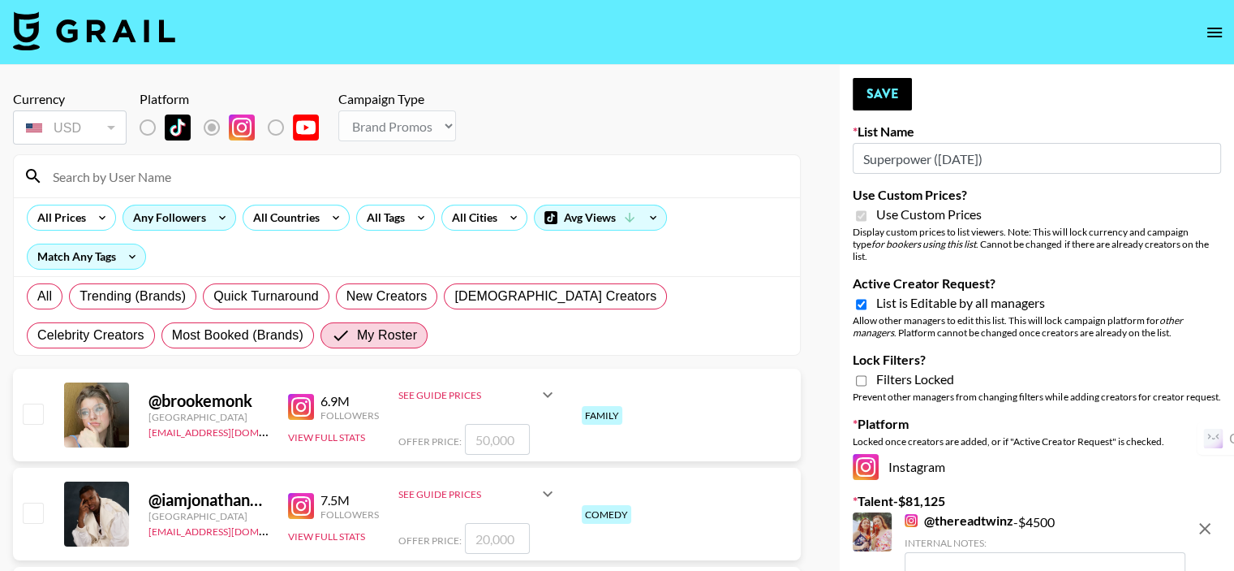
click at [192, 222] on div "Any Followers" at bounding box center [166, 217] width 86 height 24
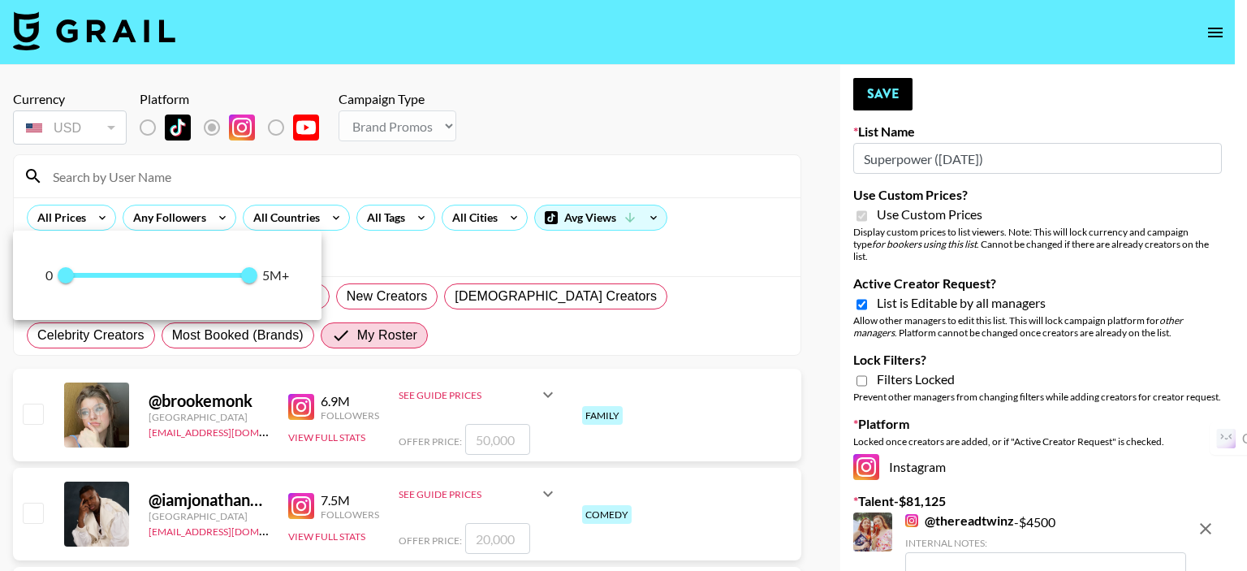
click at [381, 248] on div at bounding box center [623, 285] width 1247 height 571
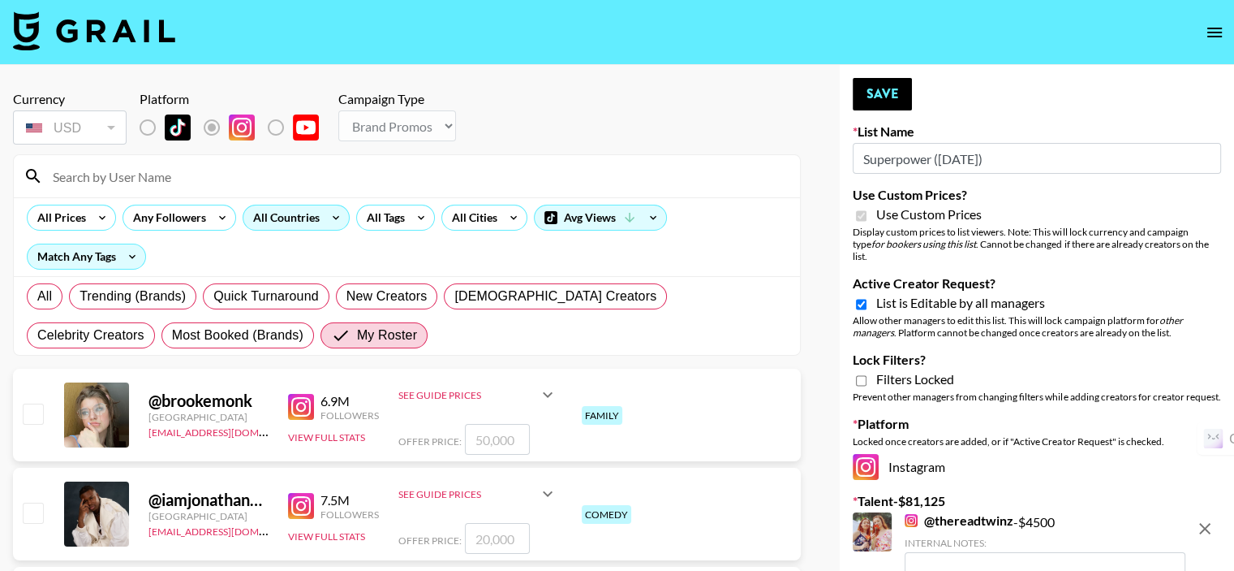
click at [260, 222] on div "All Countries" at bounding box center [283, 217] width 80 height 24
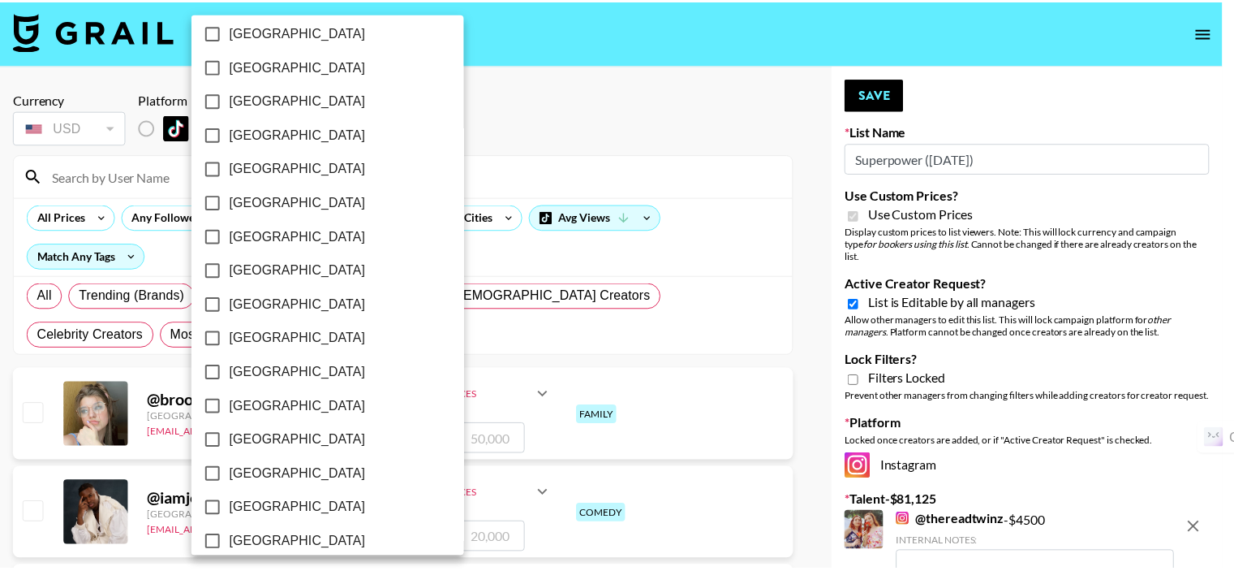
scroll to position [1321, 0]
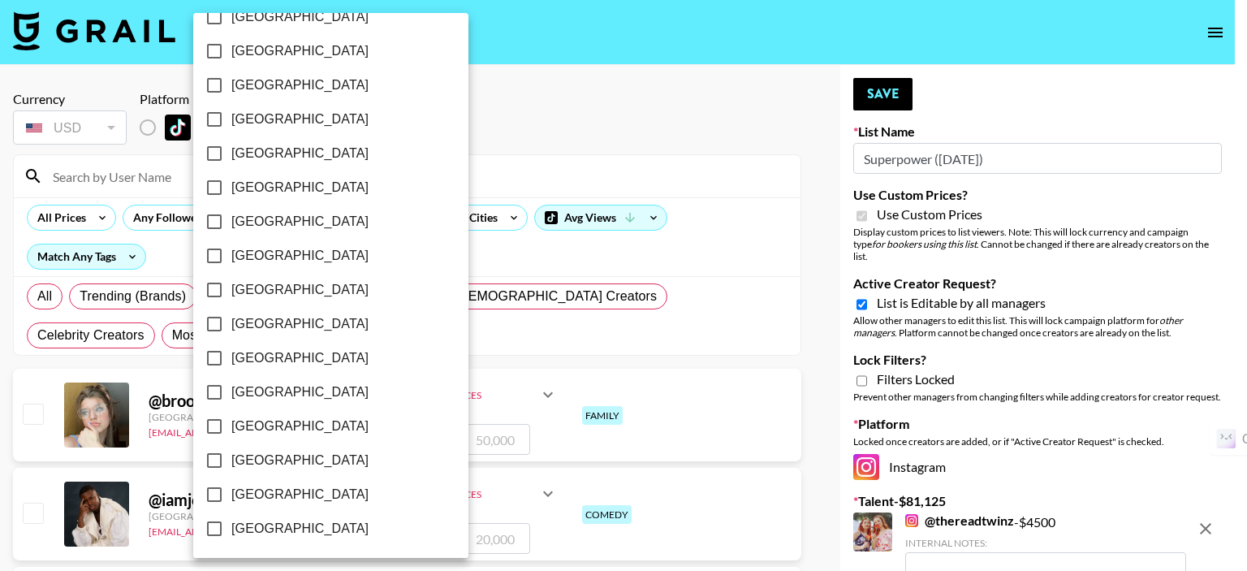
click at [264, 495] on span "[GEOGRAPHIC_DATA]" at bounding box center [299, 493] width 137 height 19
click at [231, 495] on input "[GEOGRAPHIC_DATA]" at bounding box center [214, 494] width 34 height 34
checkbox input "true"
click at [448, 304] on div at bounding box center [623, 285] width 1247 height 571
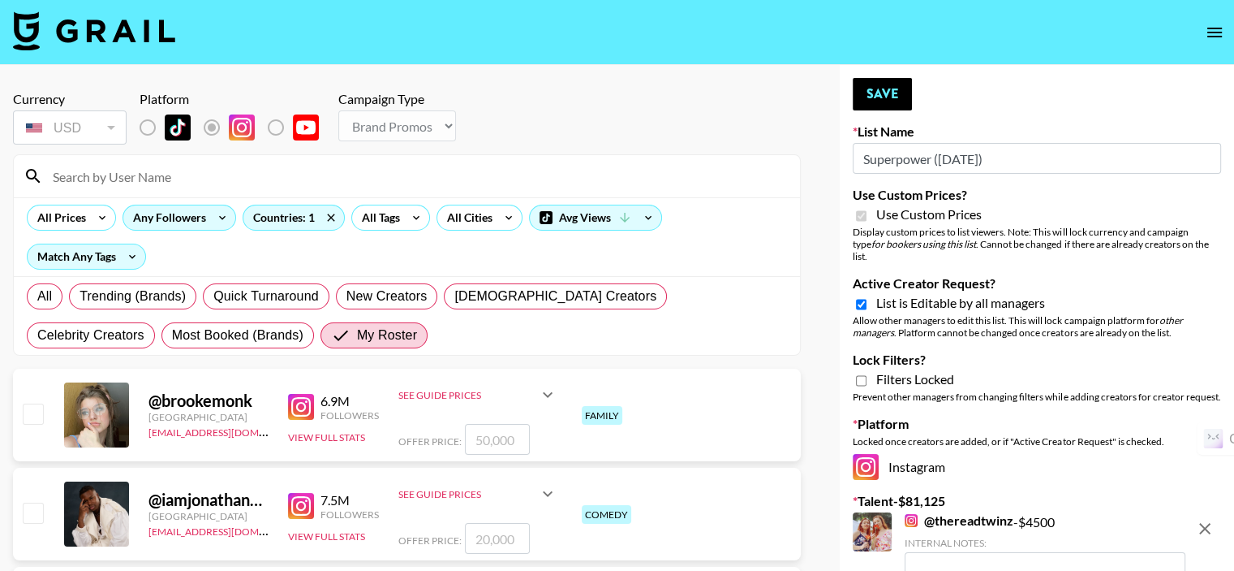
click at [161, 223] on div "Any Followers" at bounding box center [166, 217] width 86 height 24
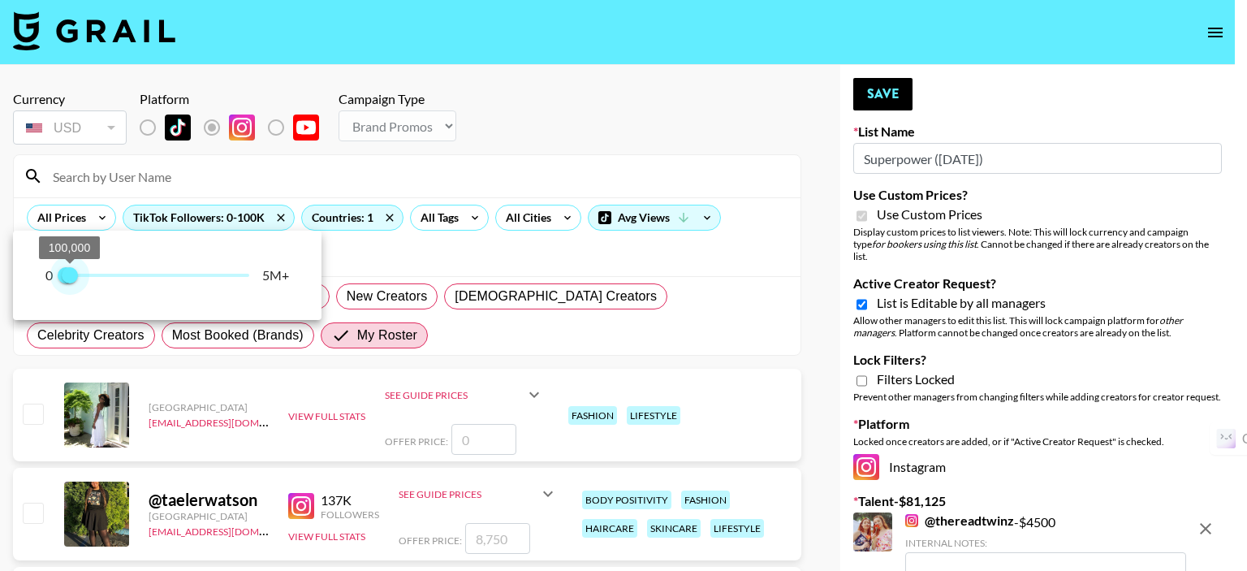
type input "200000"
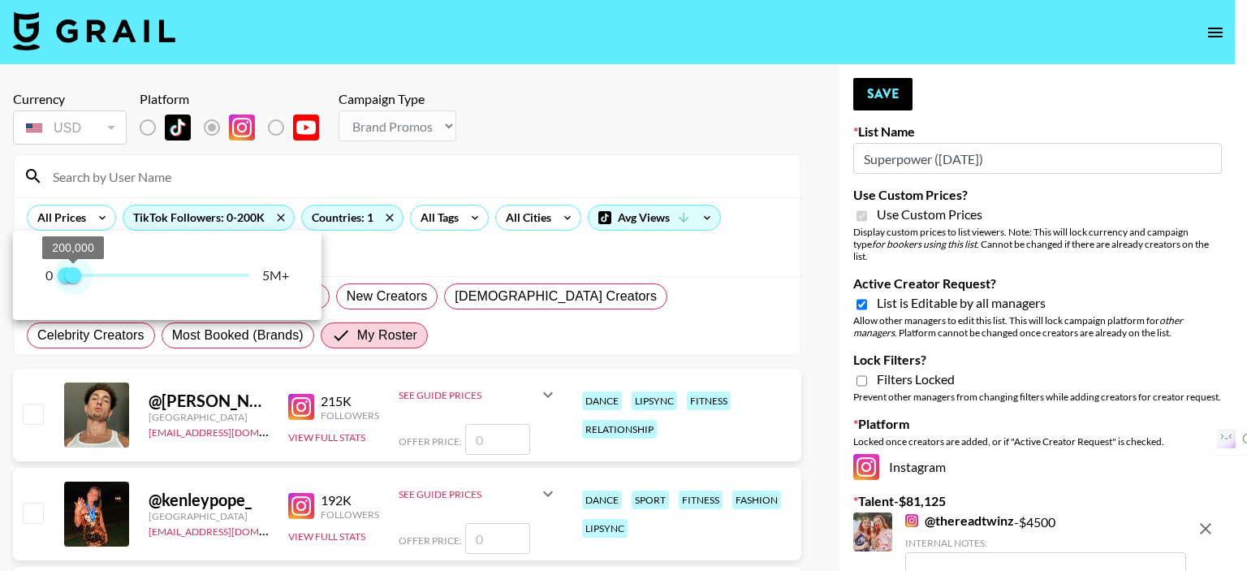
drag, startPoint x: 245, startPoint y: 273, endPoint x: 73, endPoint y: 278, distance: 172.1
click at [73, 278] on span "200,000" at bounding box center [73, 275] width 16 height 16
click at [467, 170] on div at bounding box center [623, 285] width 1247 height 571
